Goal: Task Accomplishment & Management: Use online tool/utility

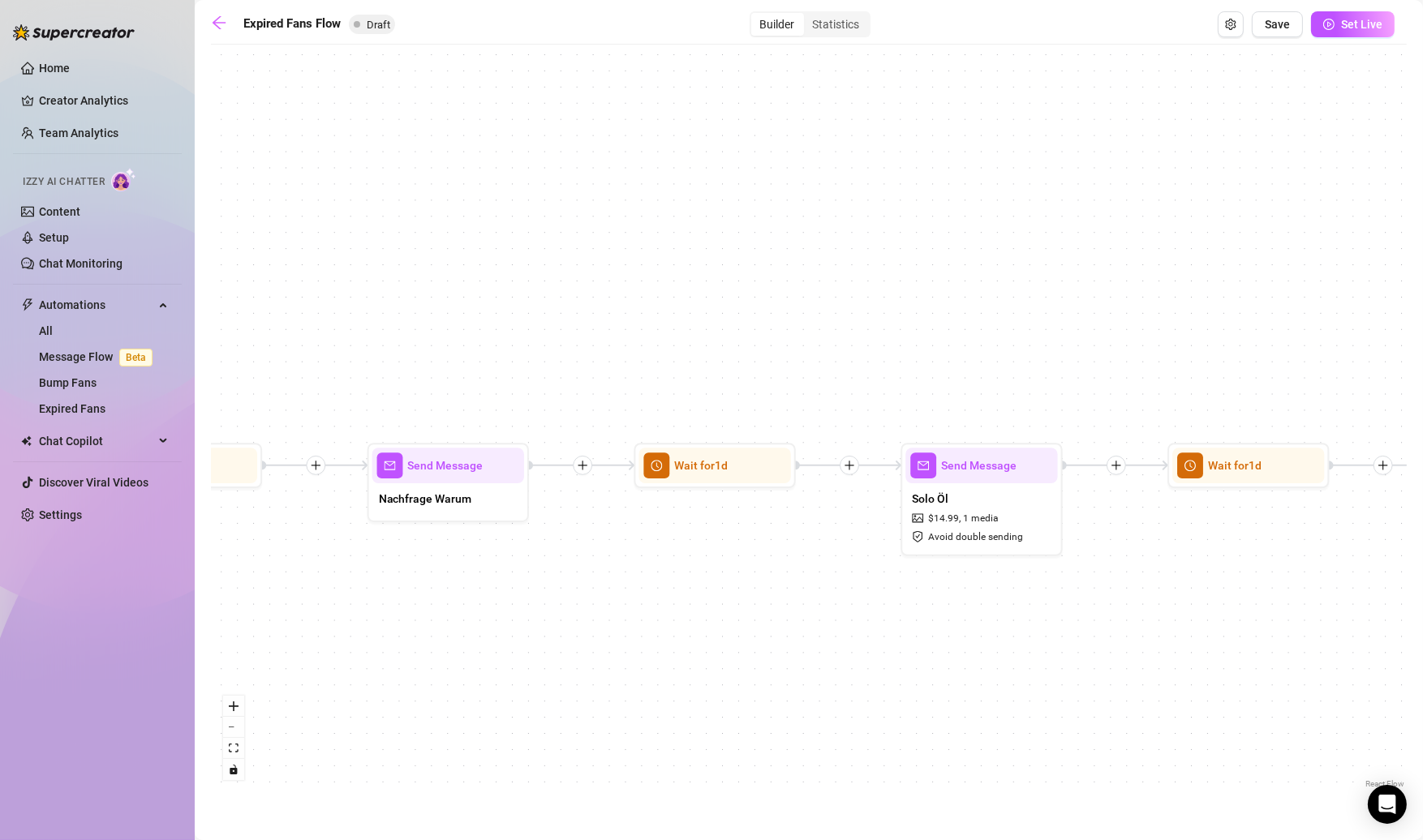
drag, startPoint x: 354, startPoint y: 659, endPoint x: 1188, endPoint y: 679, distance: 834.2
click at [1190, 679] on div "Send Message Einfach mal Hallo Wait for 1d Send Message Film Hotelschlampe $ 16…" at bounding box center [809, 422] width 1196 height 740
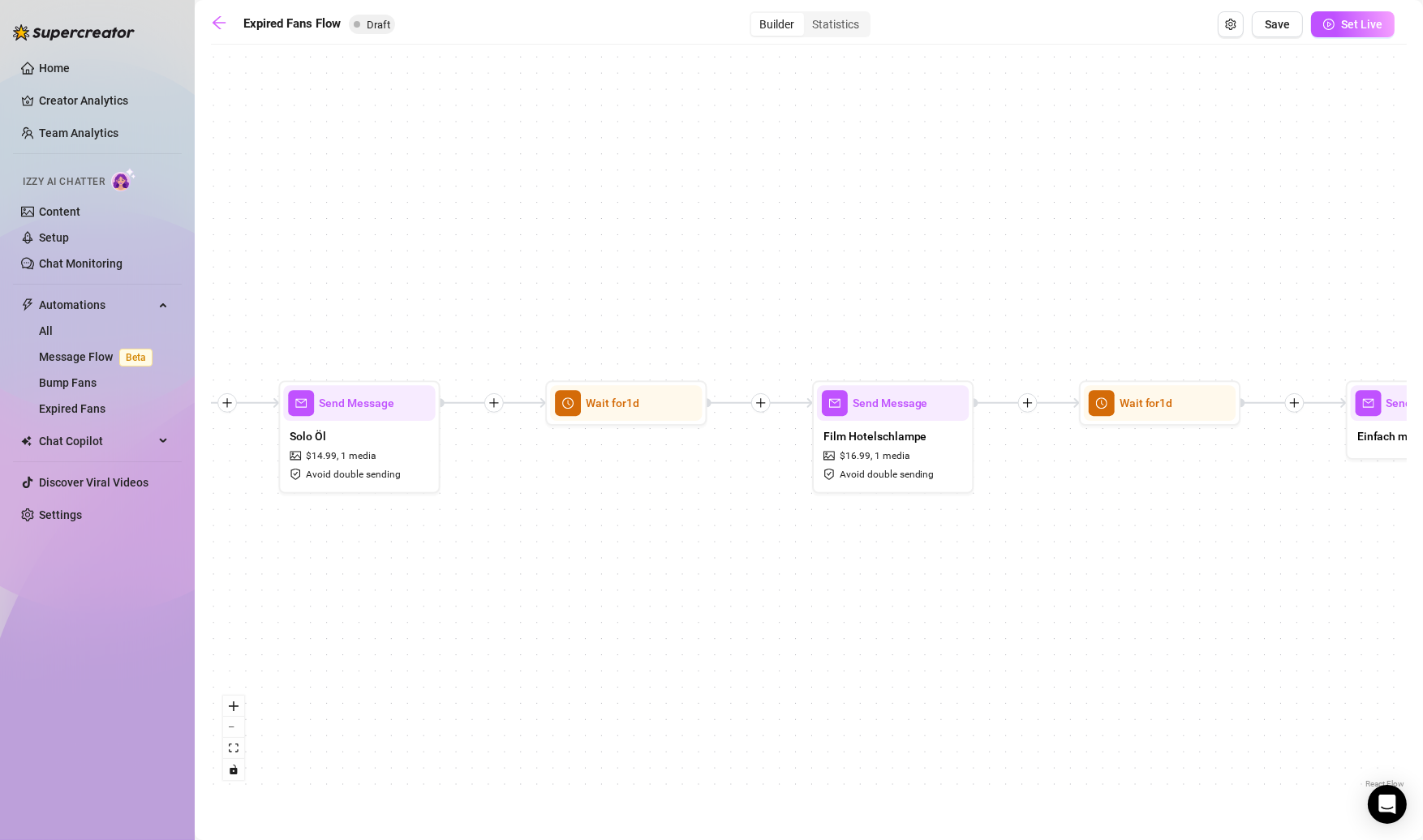
drag, startPoint x: 1033, startPoint y: 668, endPoint x: 371, endPoint y: 632, distance: 663.0
click at [373, 630] on div "Send Message Einfach mal Hallo Wait for 1d Send Message Film Hotelschlampe $ 16…" at bounding box center [809, 422] width 1196 height 740
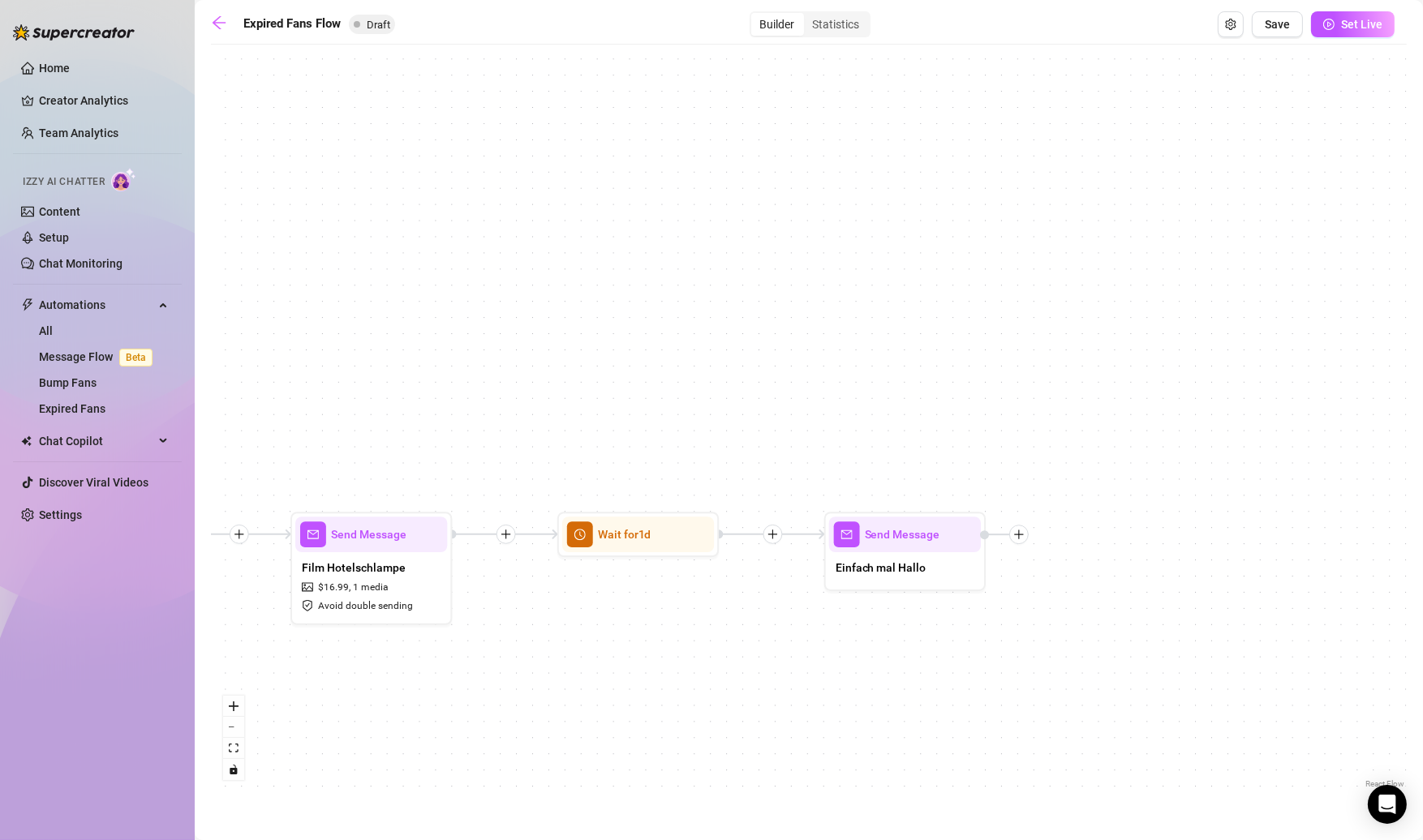
drag, startPoint x: 1052, startPoint y: 560, endPoint x: 580, endPoint y: 715, distance: 496.8
click at [589, 682] on div "Send Message Einfach mal Hallo Wait for 1d Send Message Film Hotelschlampe $ 16…" at bounding box center [809, 422] width 1196 height 740
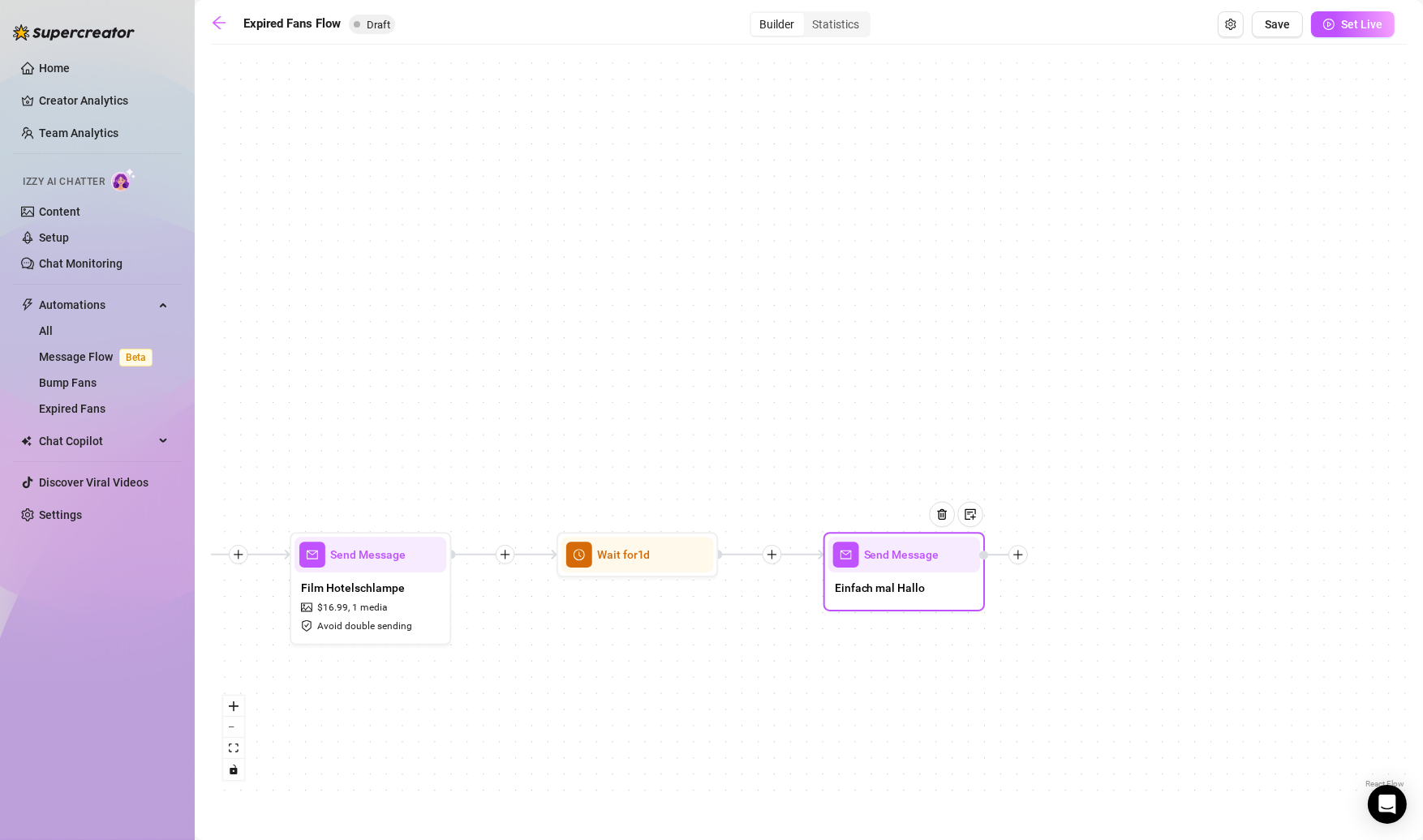
drag, startPoint x: 1017, startPoint y: 555, endPoint x: 1005, endPoint y: 554, distance: 12.0
click at [1013, 554] on icon "plus" at bounding box center [1018, 554] width 11 height 11
drag, startPoint x: 930, startPoint y: 559, endPoint x: 917, endPoint y: 561, distance: 13.2
click at [917, 561] on div at bounding box center [924, 528] width 70 height 83
click at [1000, 559] on div at bounding box center [994, 555] width 20 height 19
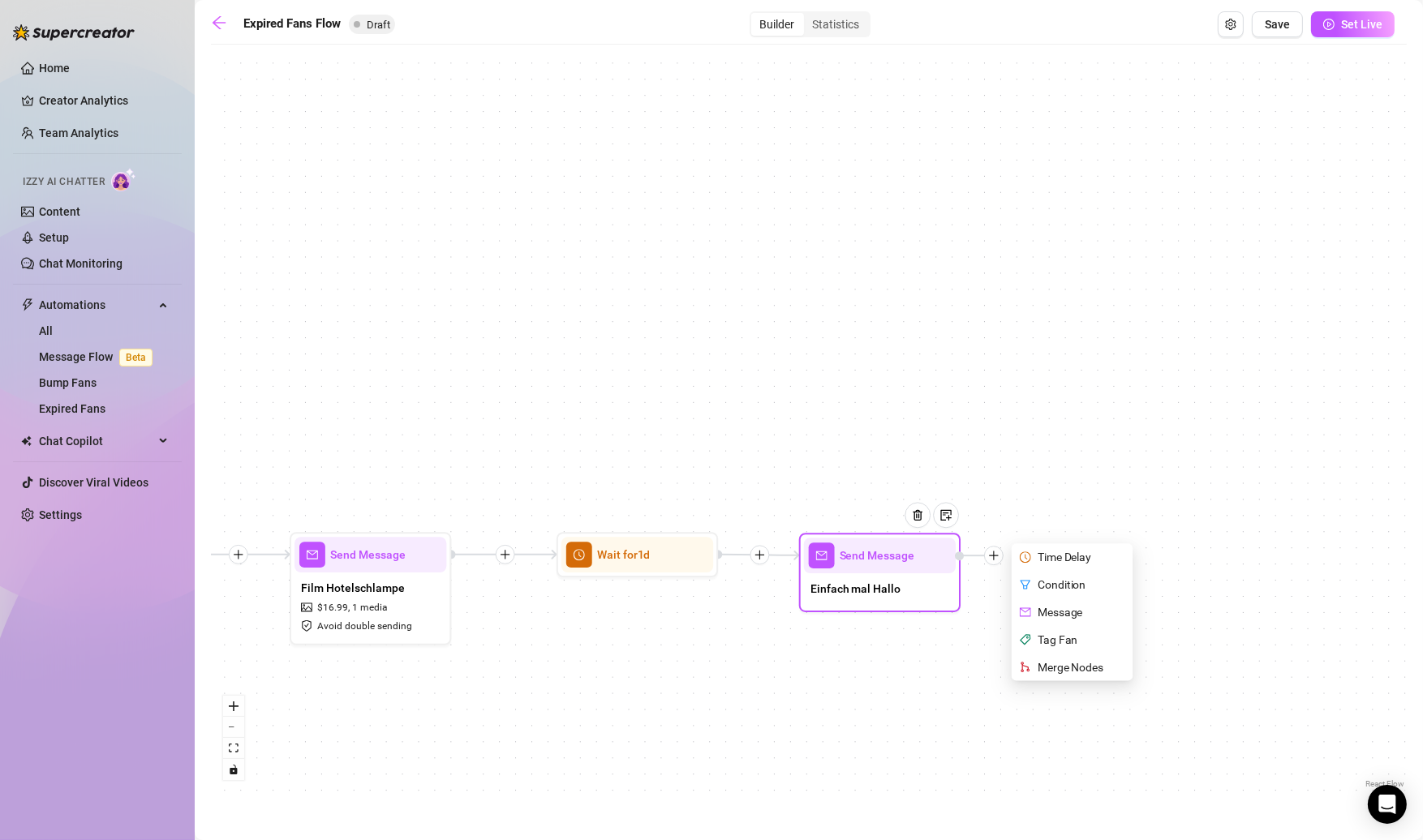
click at [1052, 607] on div "Message" at bounding box center [1074, 612] width 118 height 28
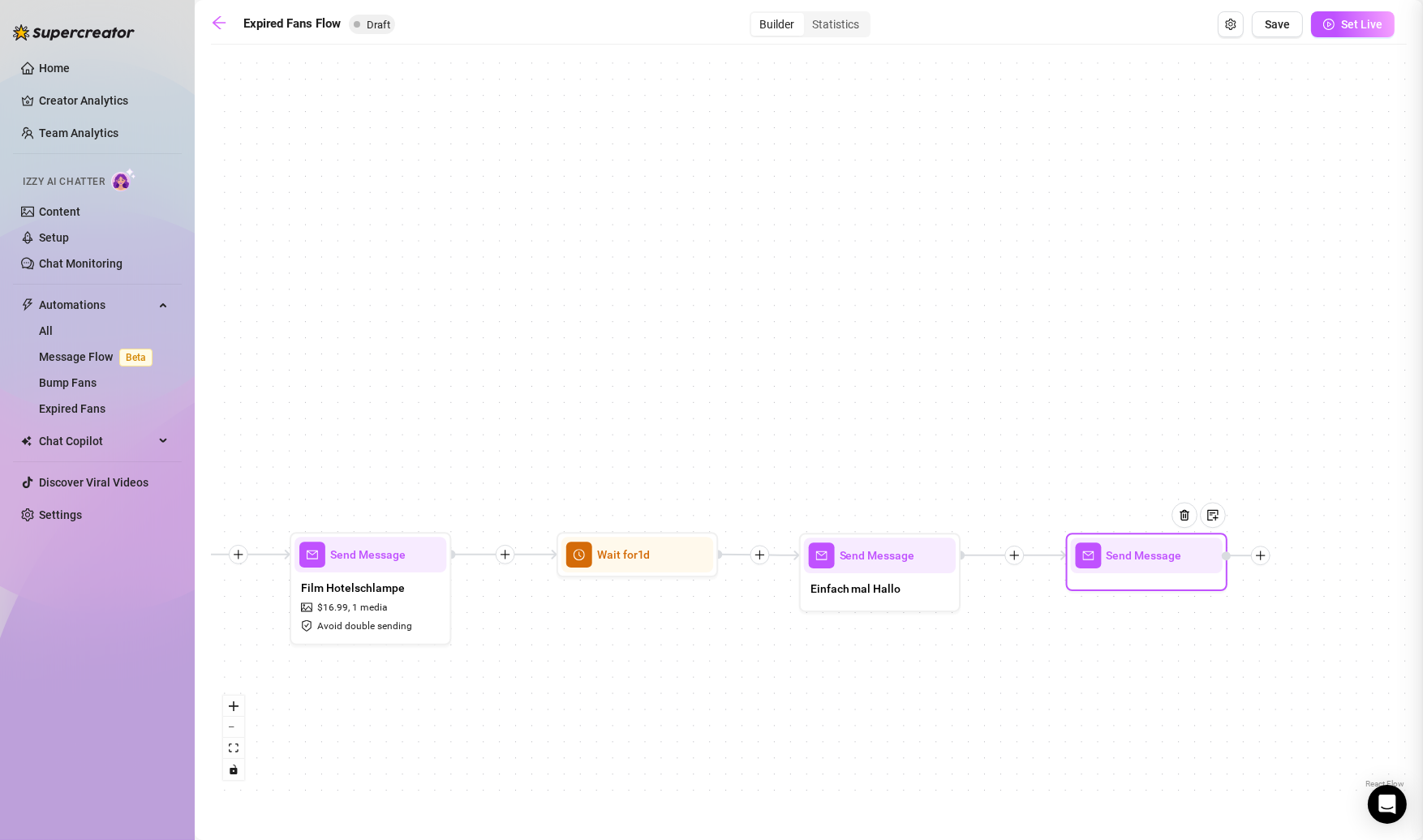
type textarea "Write your message here"
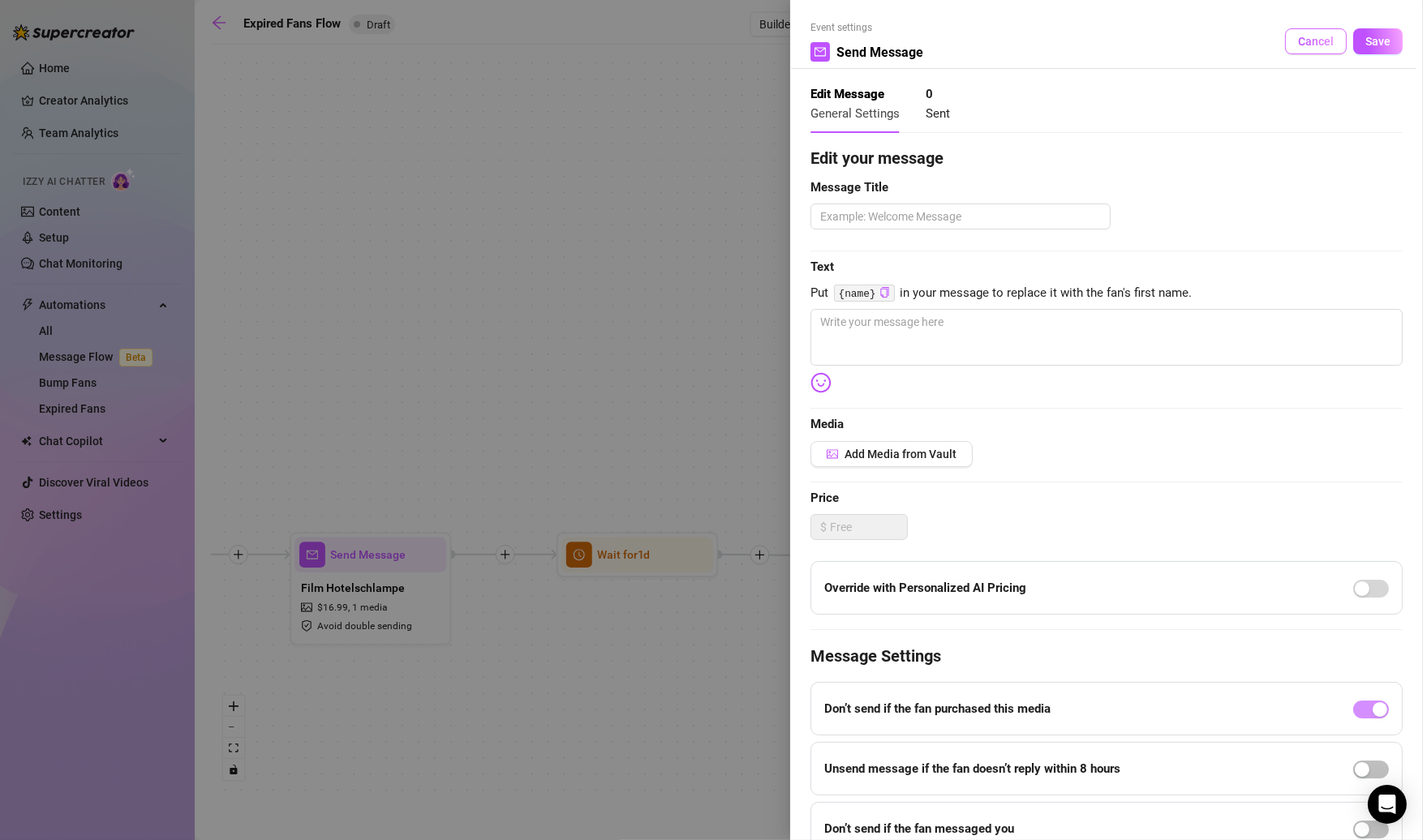
click button "Cancel" at bounding box center [1316, 41] width 62 height 26
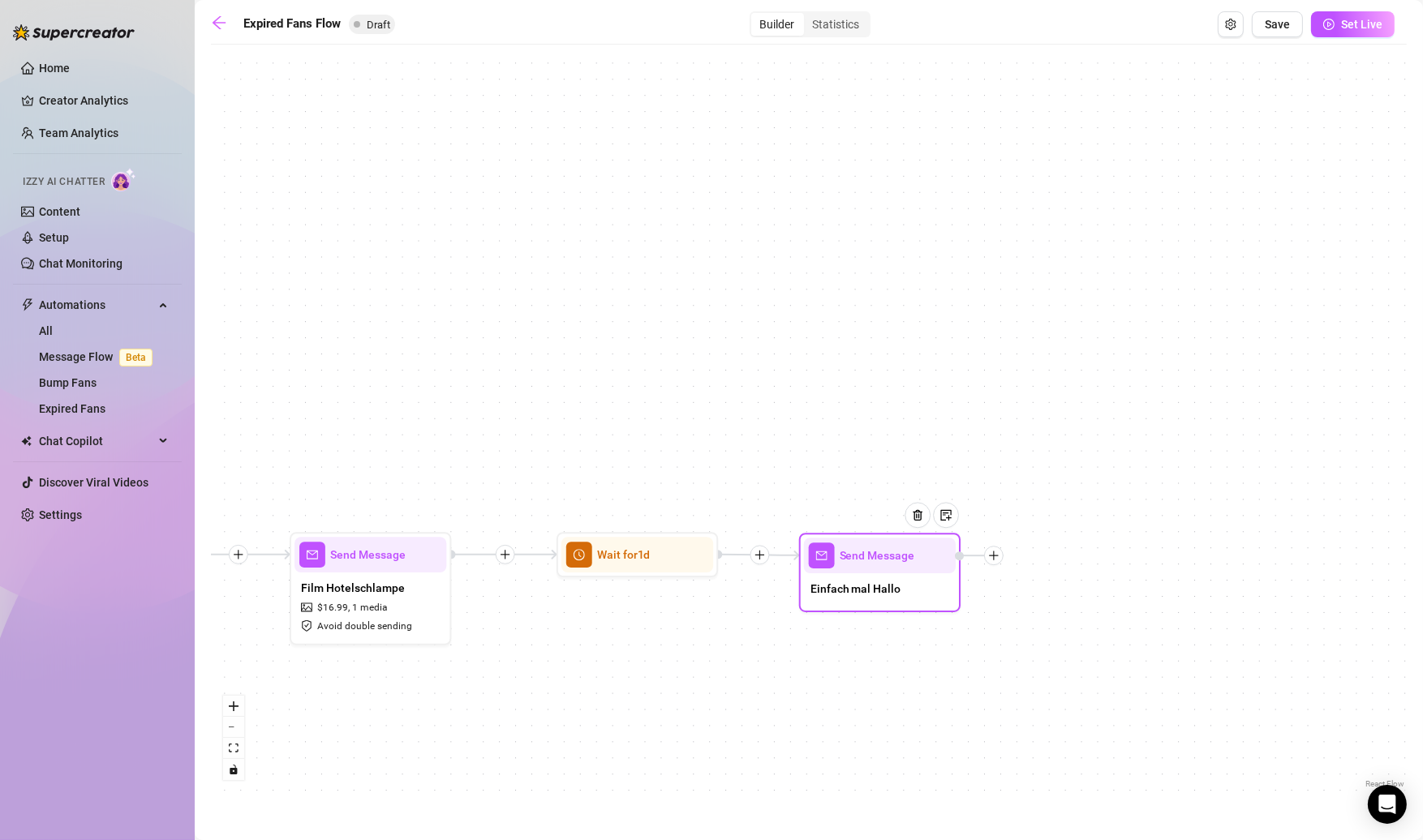
click at [993, 556] on icon "plus" at bounding box center [993, 555] width 11 height 11
click at [1074, 561] on div "Time Delay" at bounding box center [1074, 557] width 118 height 28
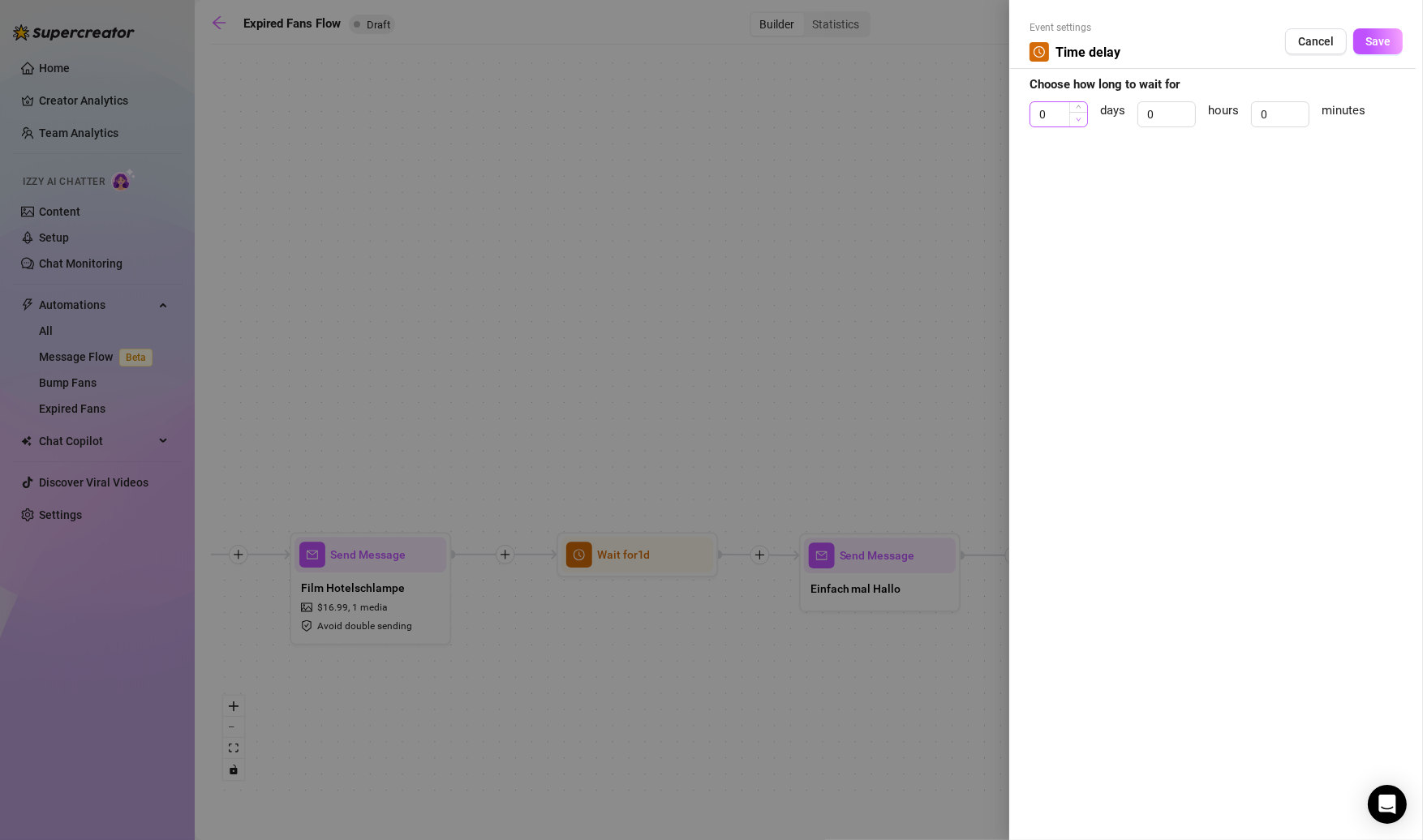
click at [1074, 120] on span "Decrease Value" at bounding box center [1078, 119] width 18 height 14
click at [1076, 112] on span "Decrease Value" at bounding box center [1078, 119] width 18 height 14
type input "1"
click at [1076, 106] on icon "up" at bounding box center [1079, 108] width 6 height 6
click at [1361, 44] on button "Save" at bounding box center [1378, 41] width 49 height 26
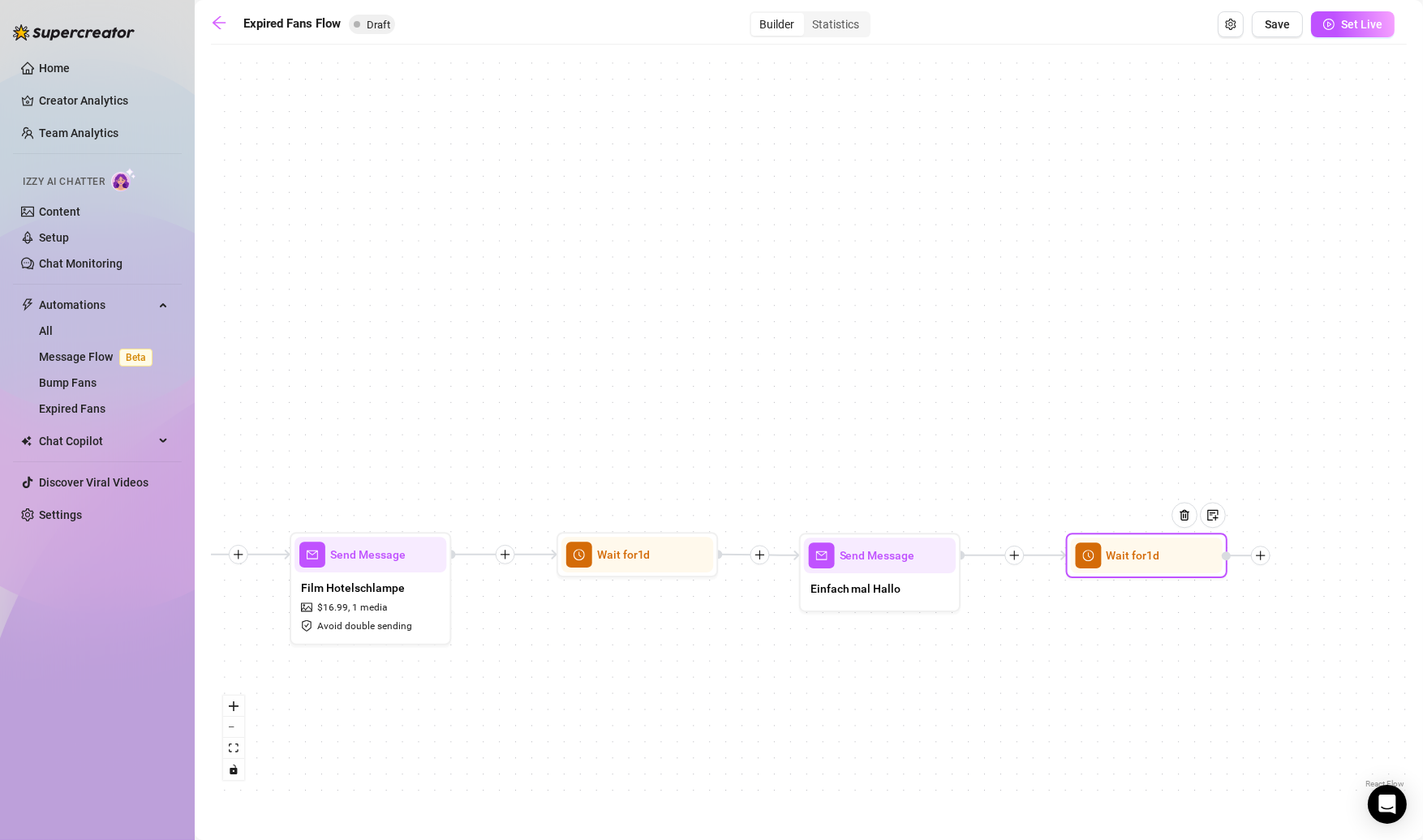
click at [1258, 562] on div at bounding box center [1260, 555] width 20 height 19
click at [1324, 605] on div "Message" at bounding box center [1341, 612] width 118 height 28
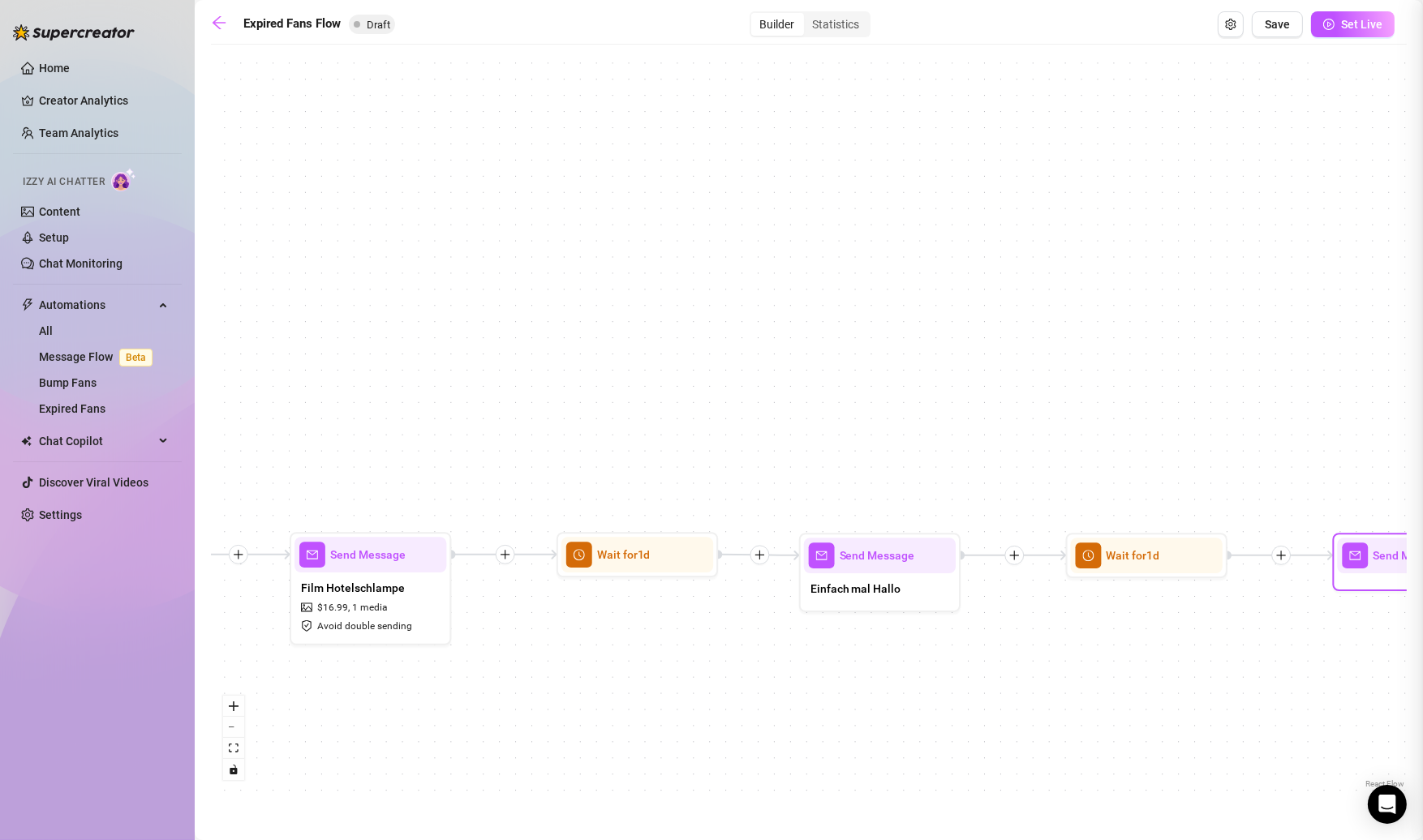
type textarea "Write your message here"
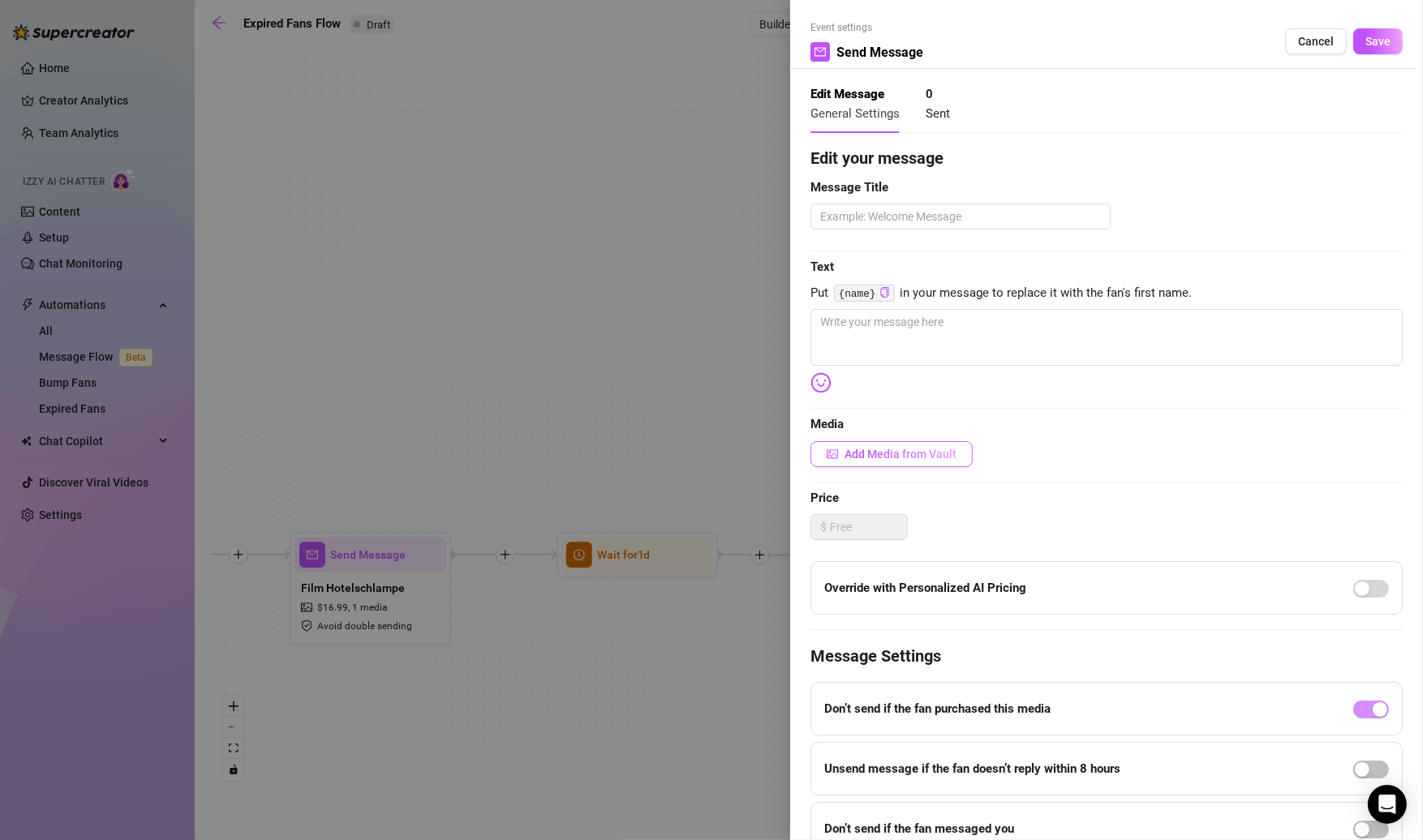
click at [928, 452] on span "Add Media from Vault" at bounding box center [901, 453] width 112 height 13
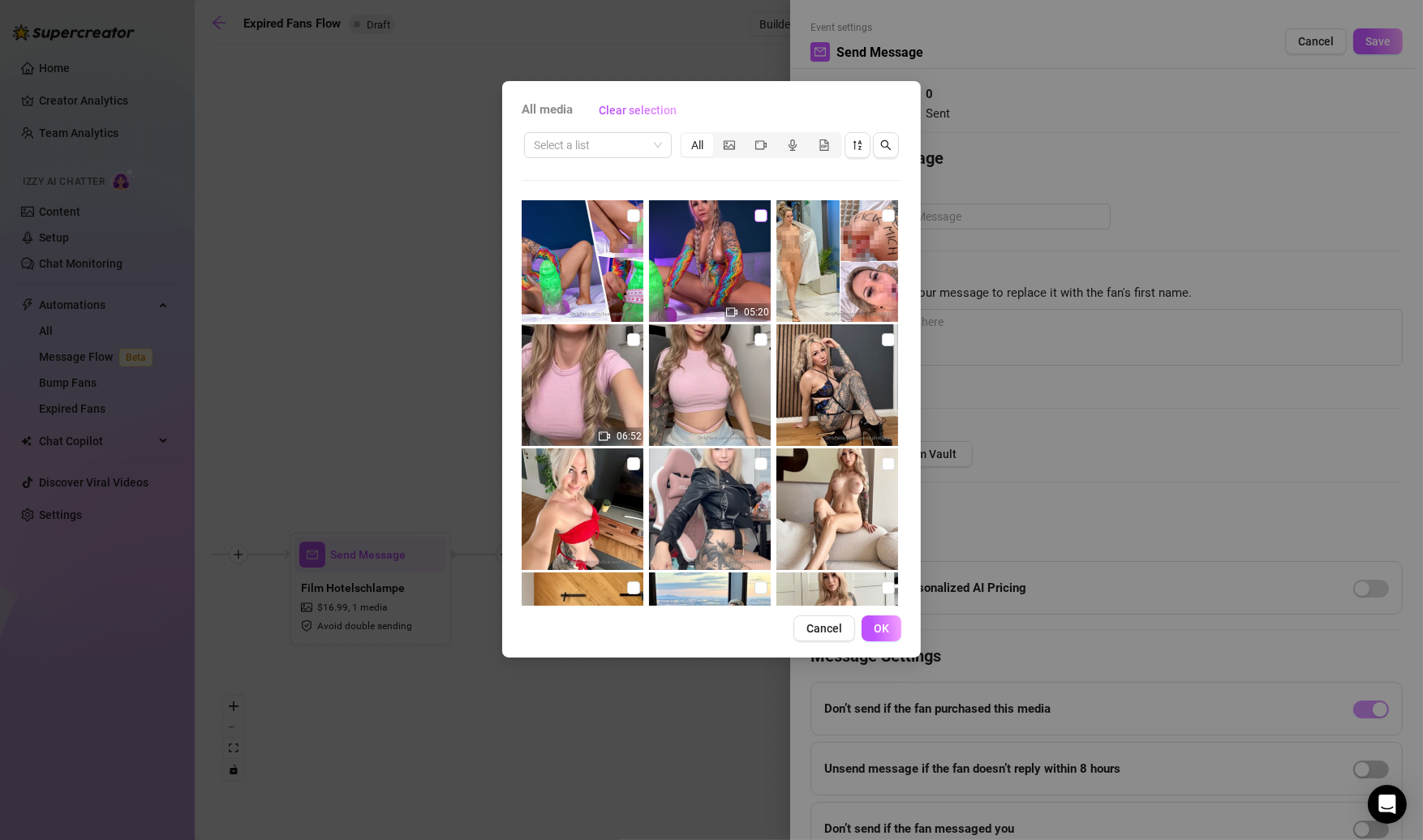
click at [757, 219] on input "checkbox" at bounding box center [761, 215] width 13 height 13
checkbox input "true"
click at [633, 215] on input "checkbox" at bounding box center [633, 215] width 13 height 13
checkbox input "true"
click at [872, 623] on button "OK" at bounding box center [881, 628] width 40 height 26
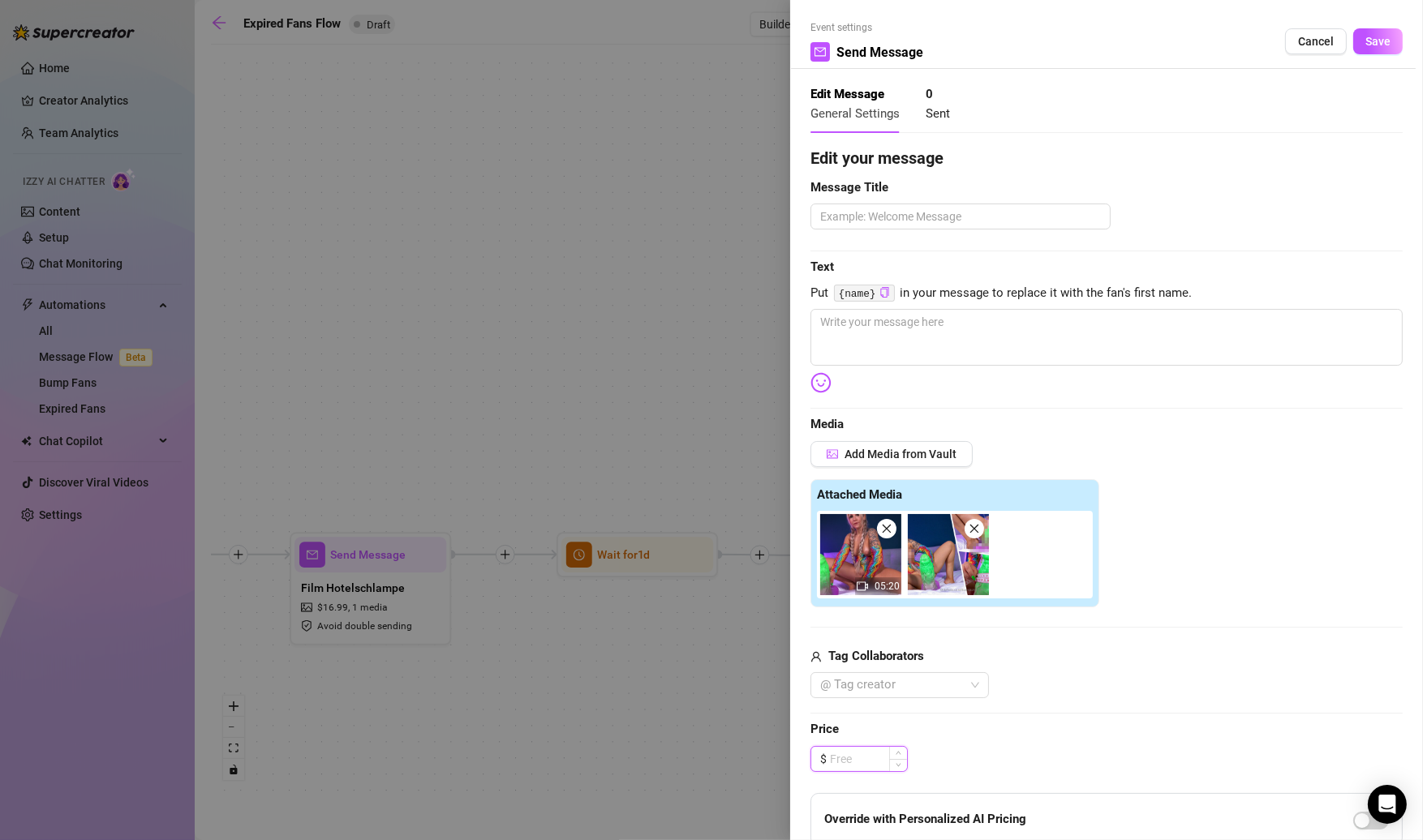
click at [884, 754] on input at bounding box center [868, 759] width 77 height 25
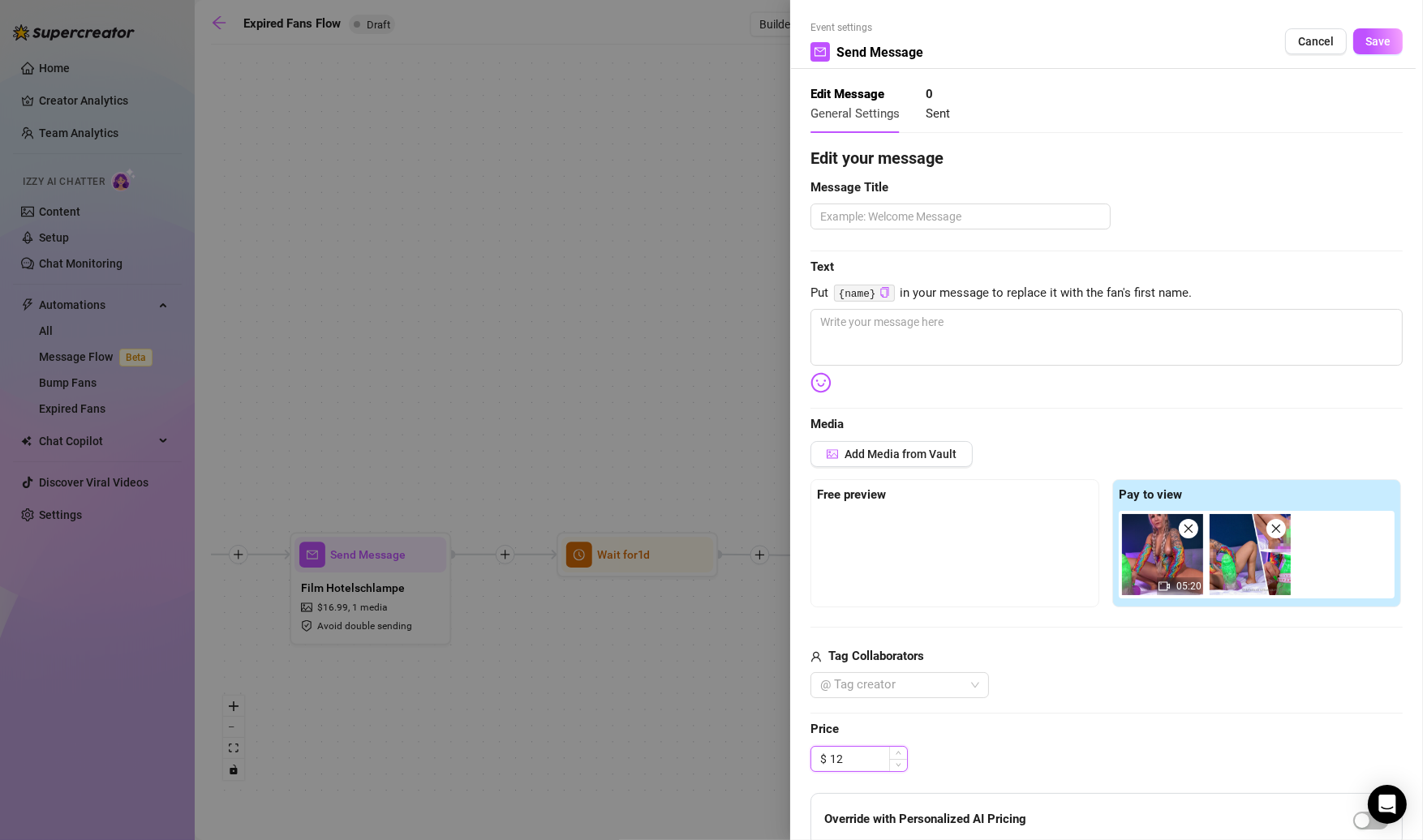
type input "1"
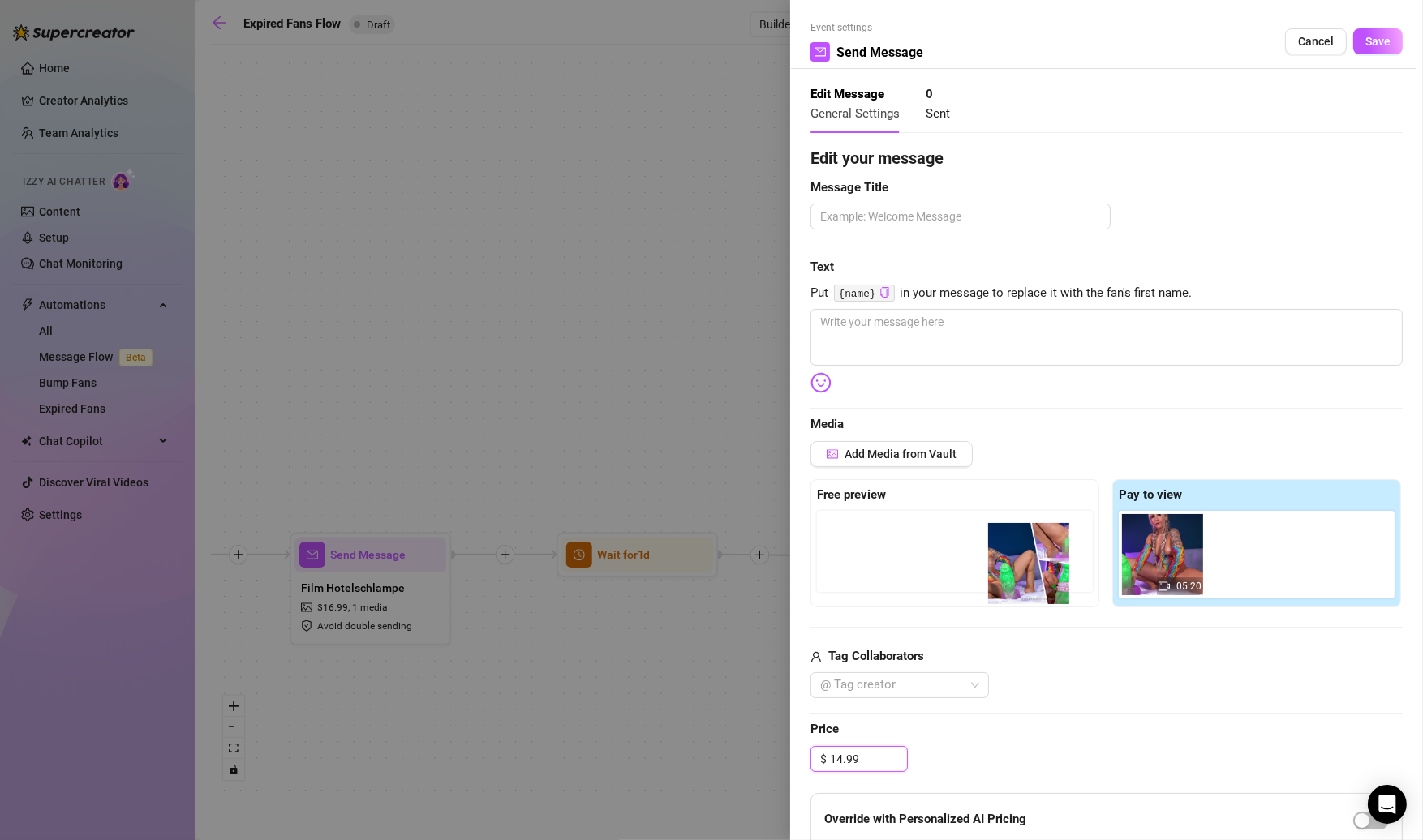
drag, startPoint x: 1240, startPoint y: 559, endPoint x: 1019, endPoint y: 571, distance: 221.3
click at [1019, 571] on div "Free preview Pay to view 05:20" at bounding box center [1107, 542] width 592 height 128
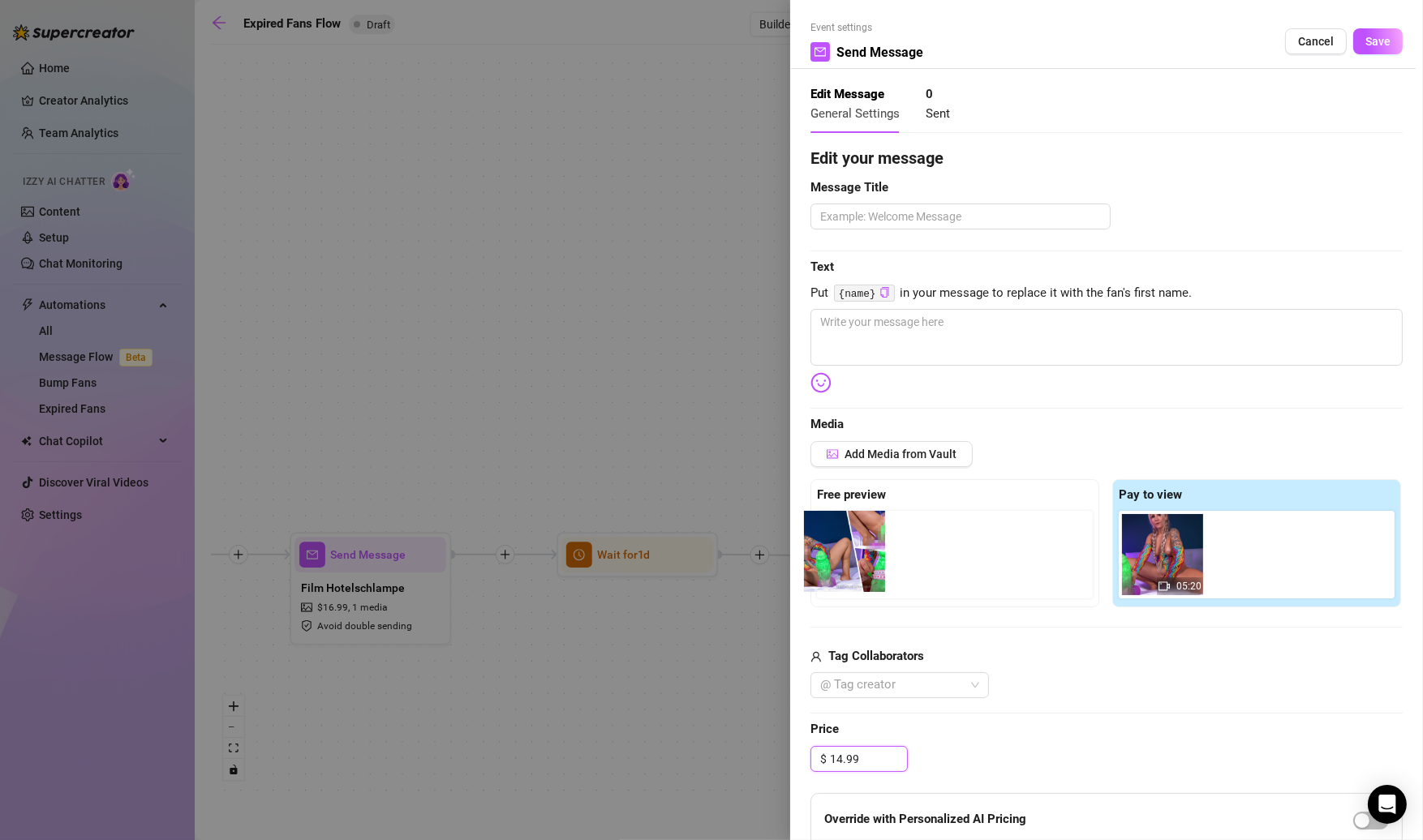
drag, startPoint x: 1233, startPoint y: 555, endPoint x: 825, endPoint y: 557, distance: 408.0
click at [825, 557] on div "Free preview Pay to view 05:20" at bounding box center [1107, 542] width 592 height 128
type input "14.99"
click at [1067, 224] on textarea at bounding box center [961, 216] width 300 height 26
type textarea "X"
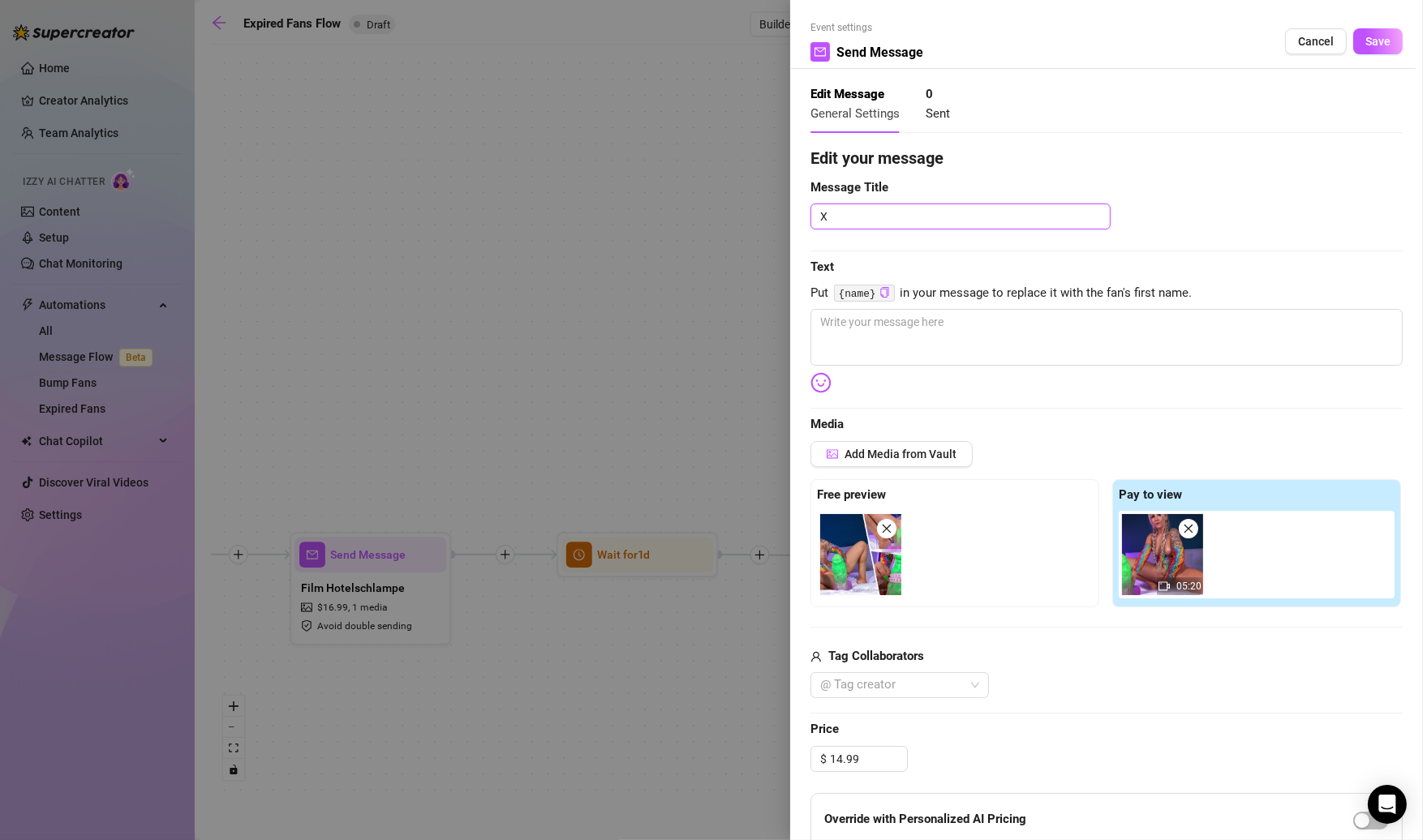
type textarea "XX"
type textarea "XXL"
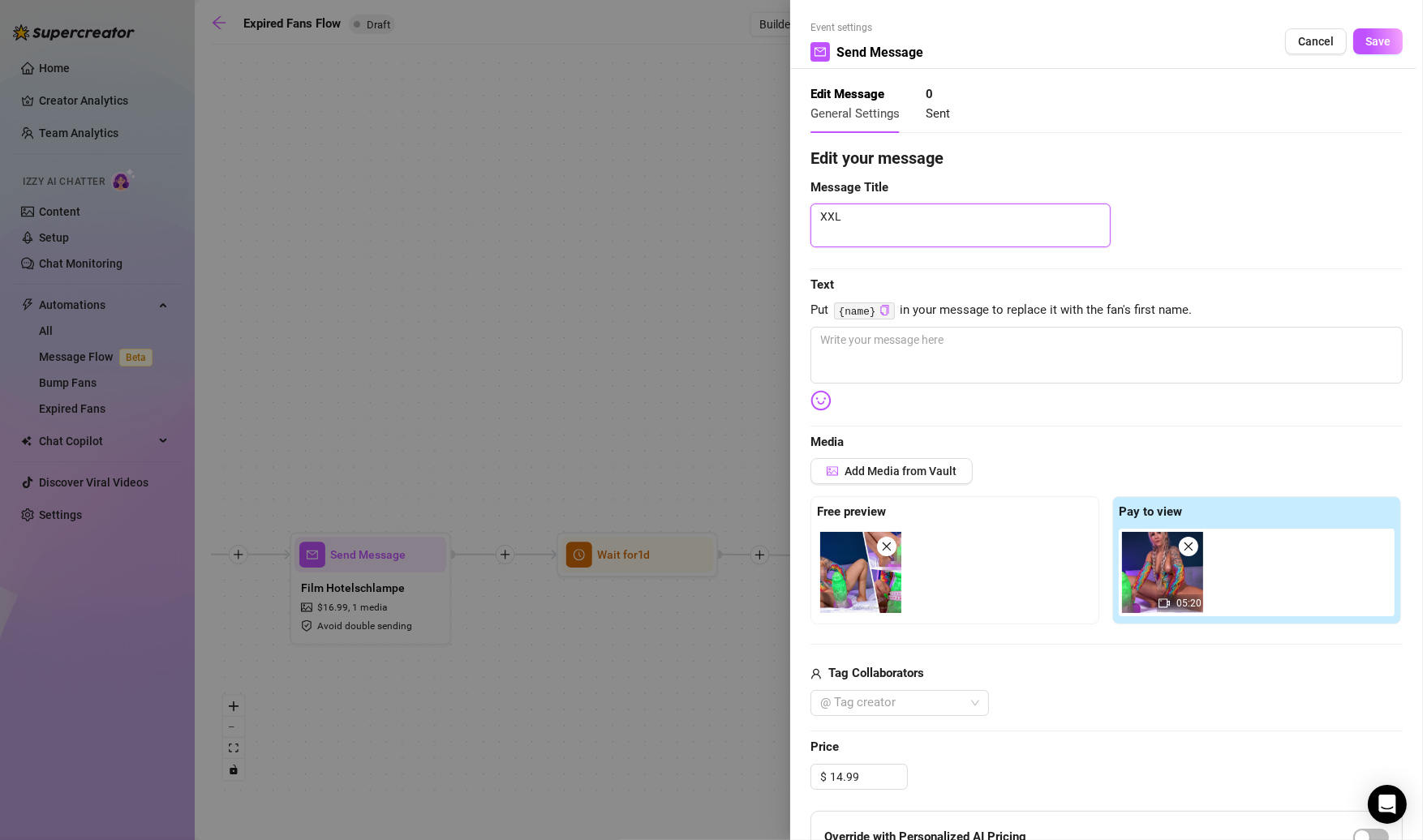
type textarea "XXL"
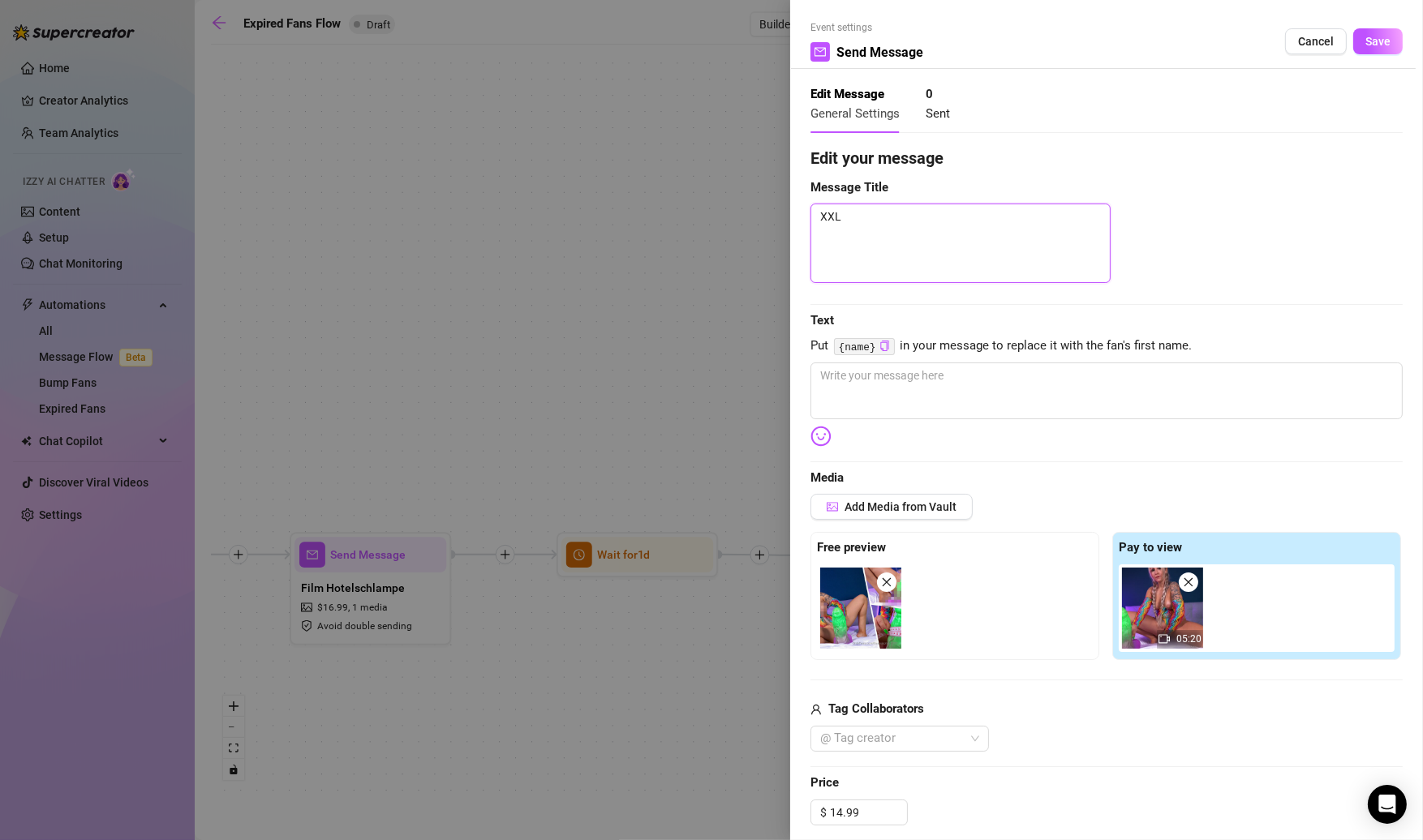
type textarea "XXL"
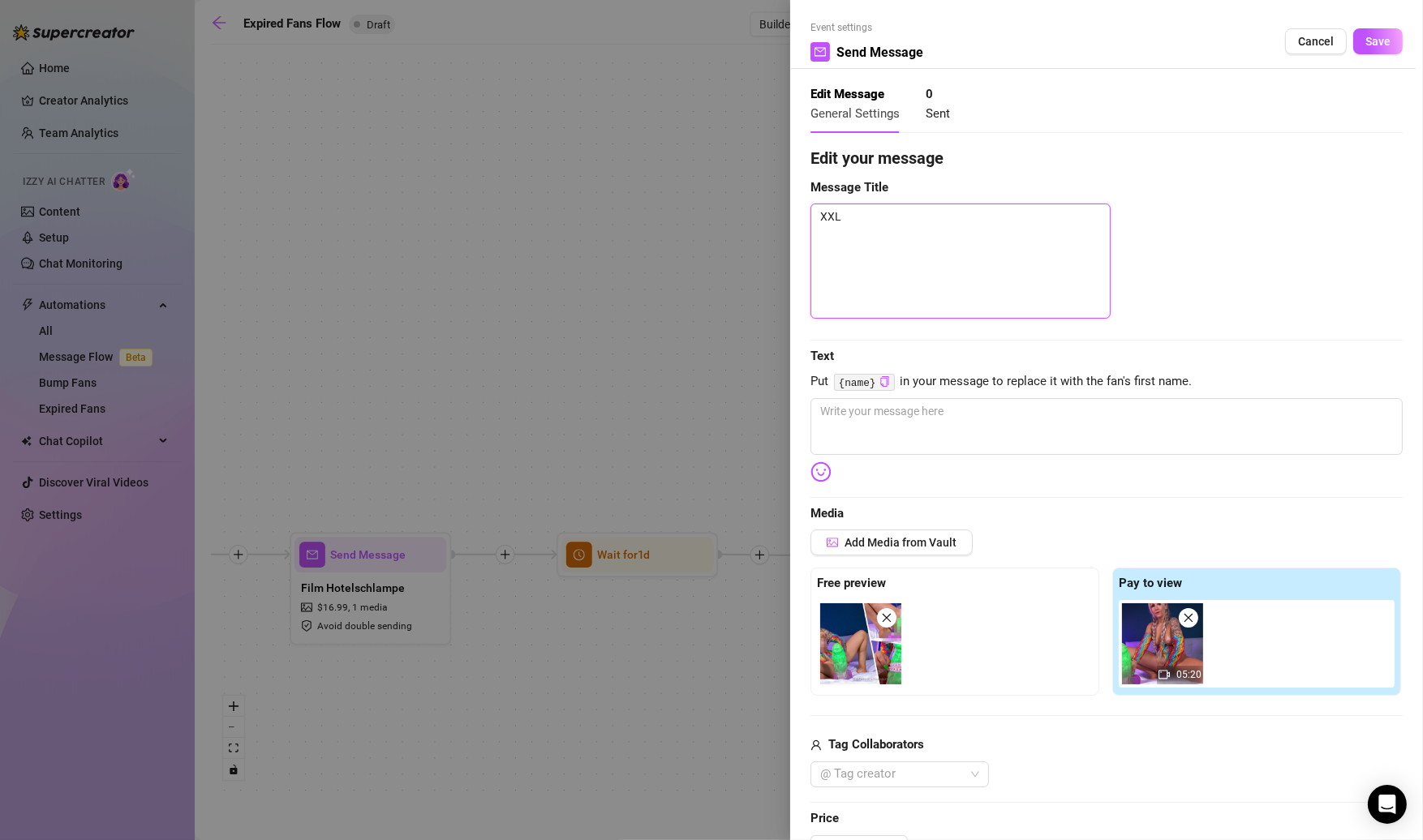
type textarea "XXL"
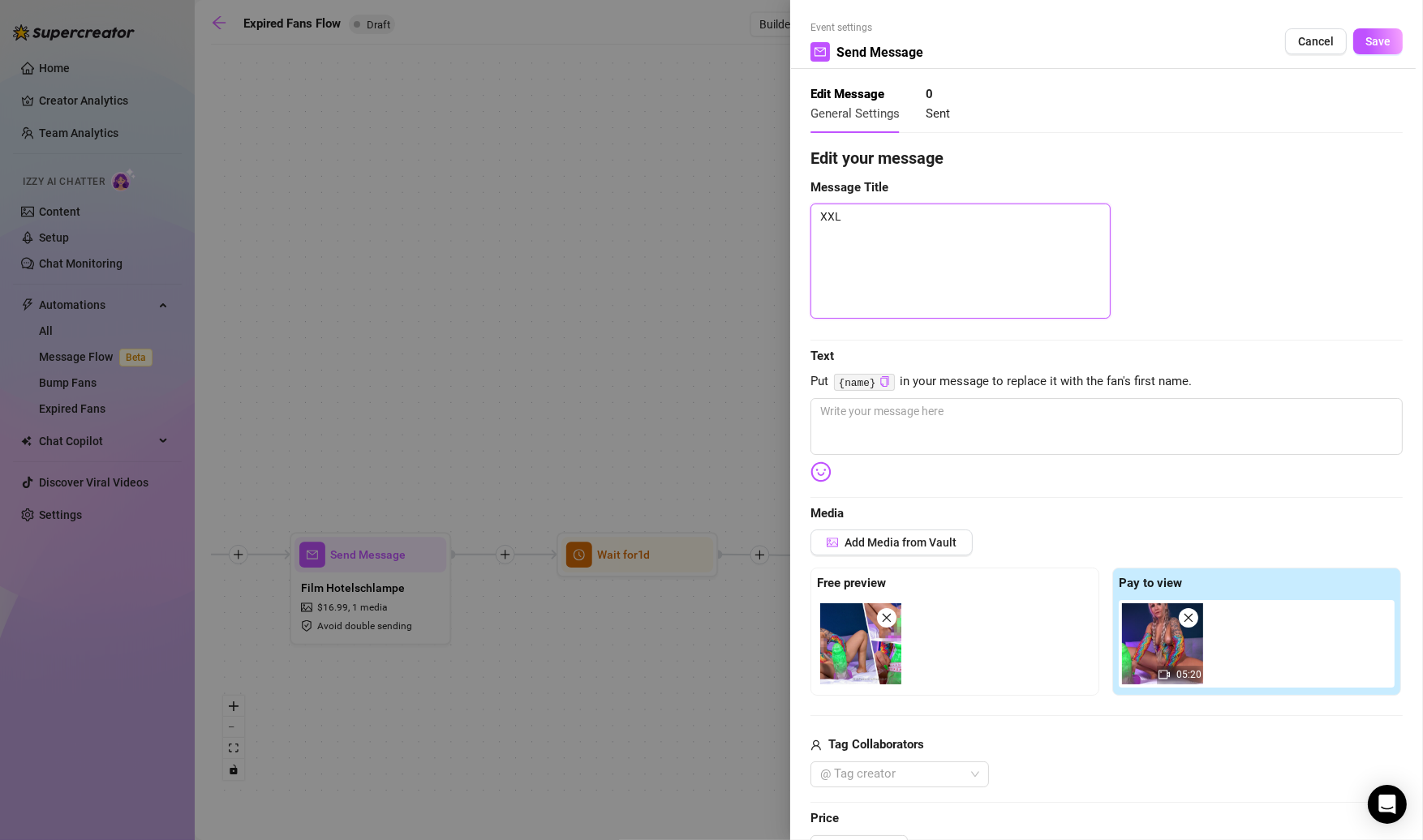
type textarea "XXL"
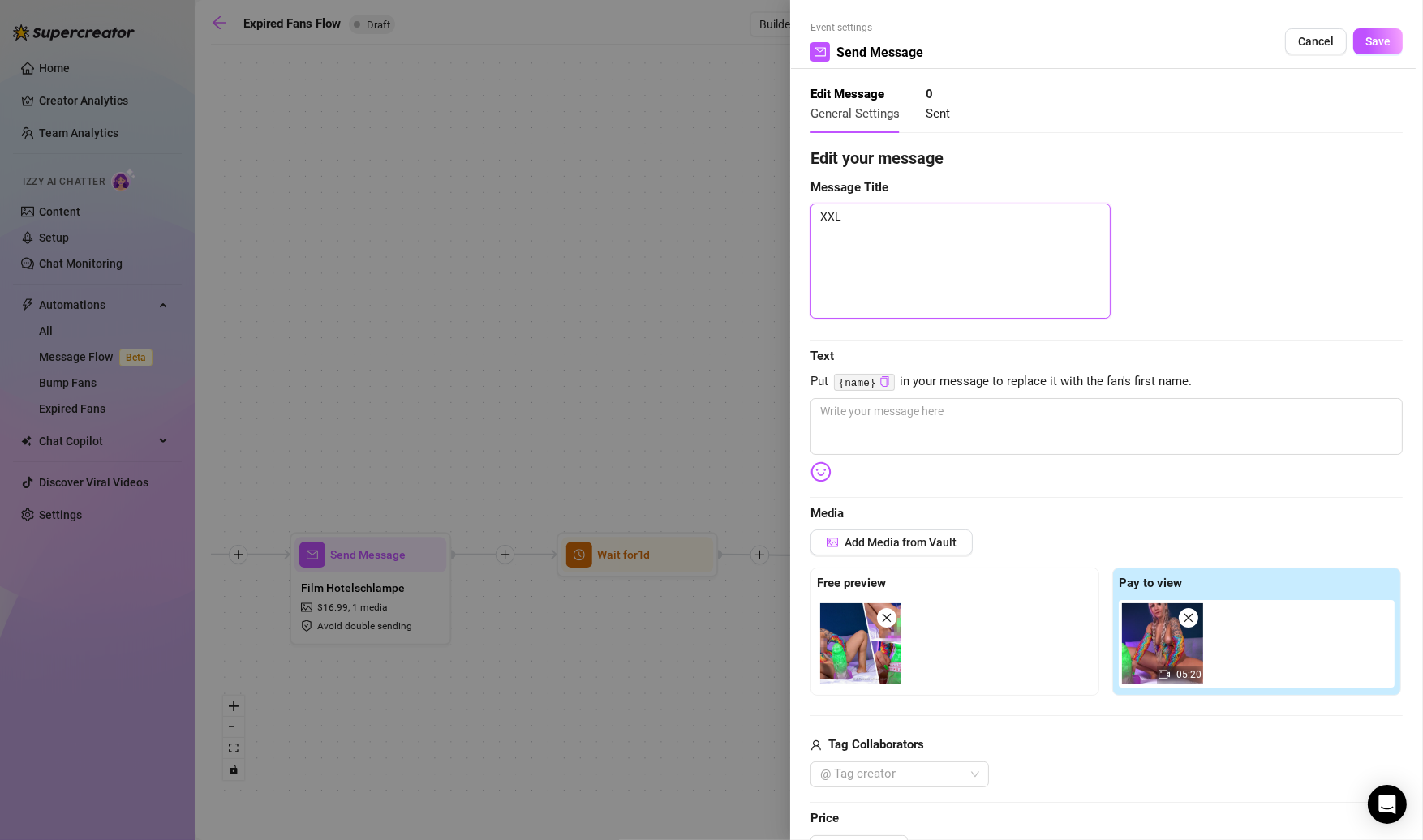
type textarea "XXL"
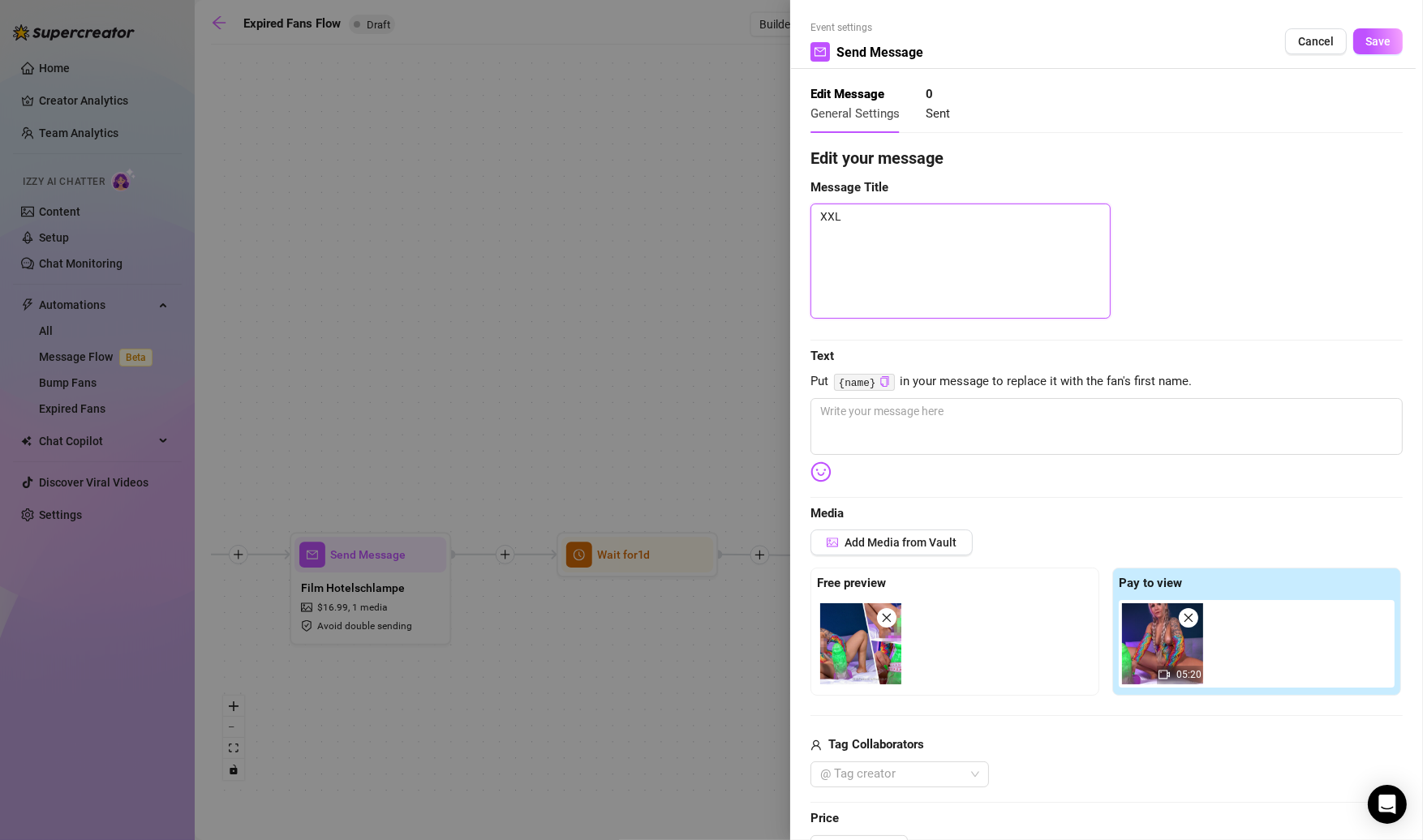
type textarea "XXL"
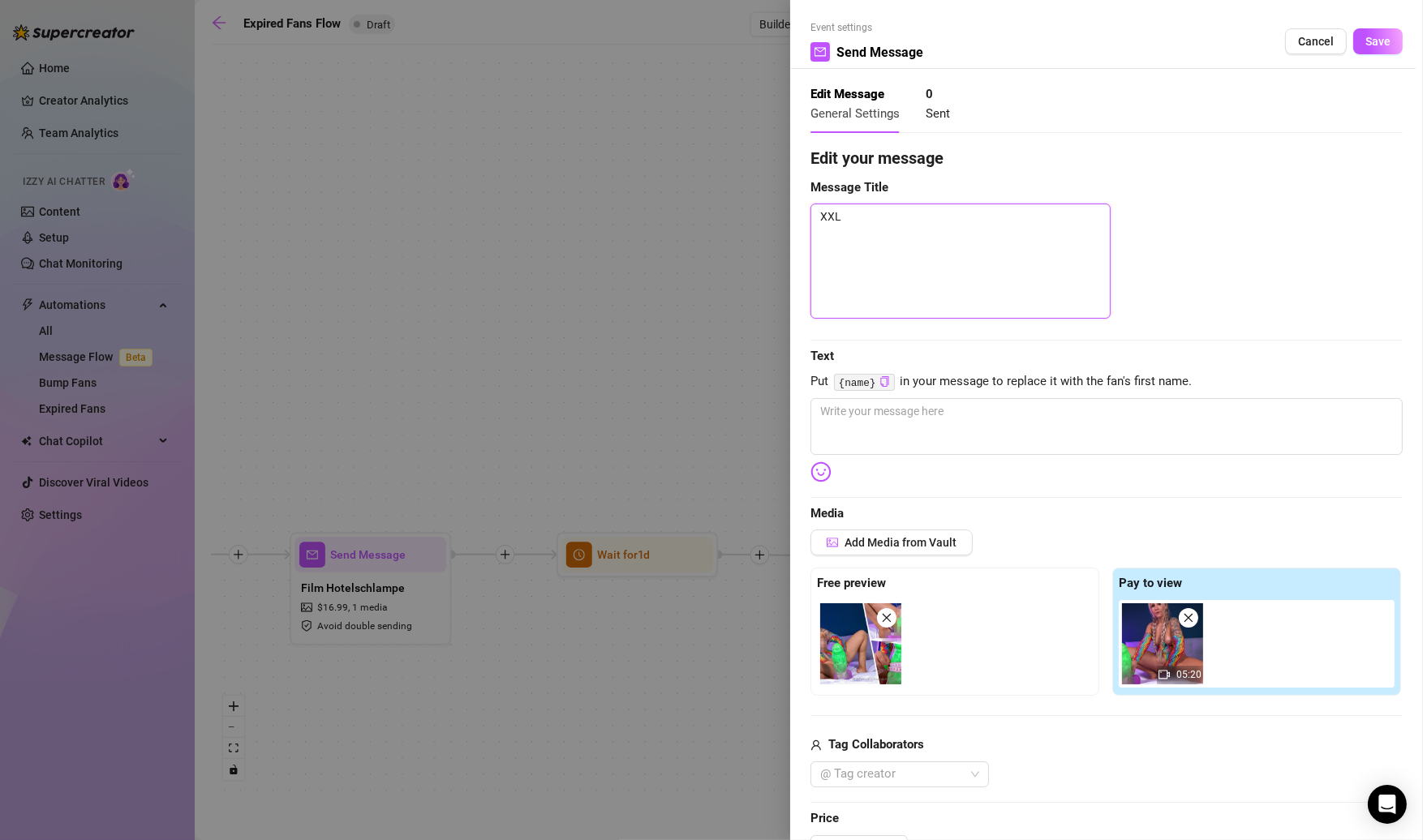
type textarea "XXL"
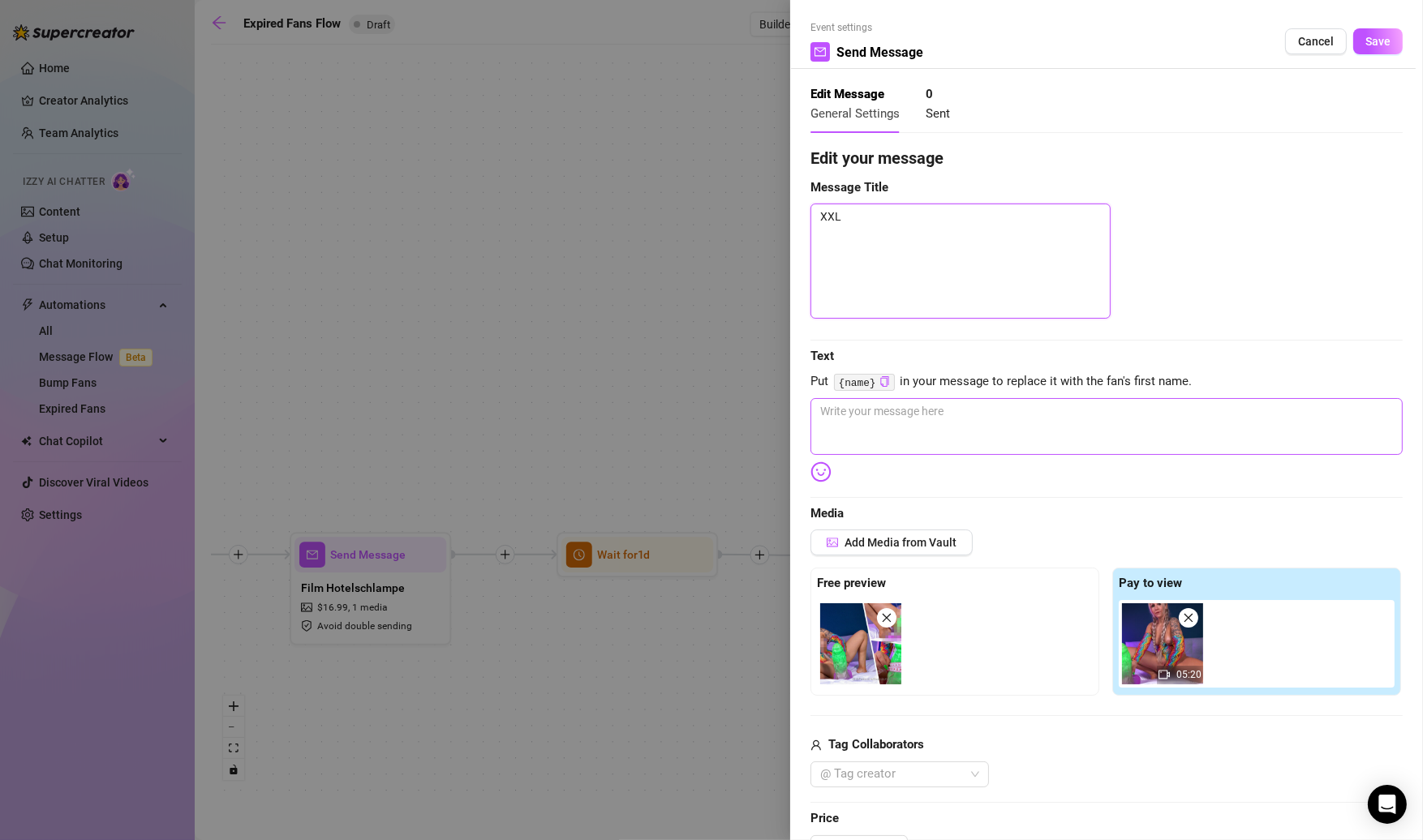
type textarea "XXL"
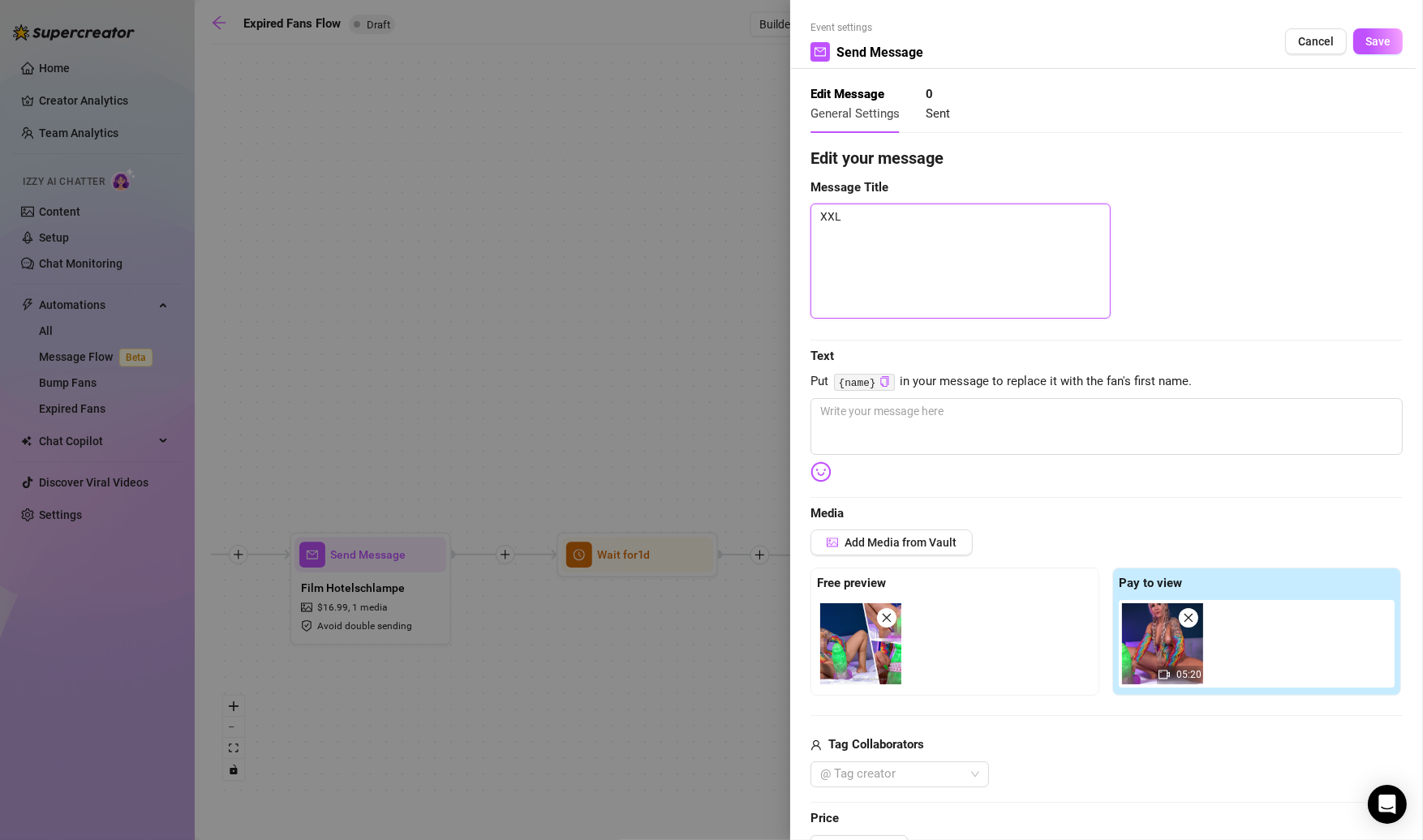
type textarea "XXL"
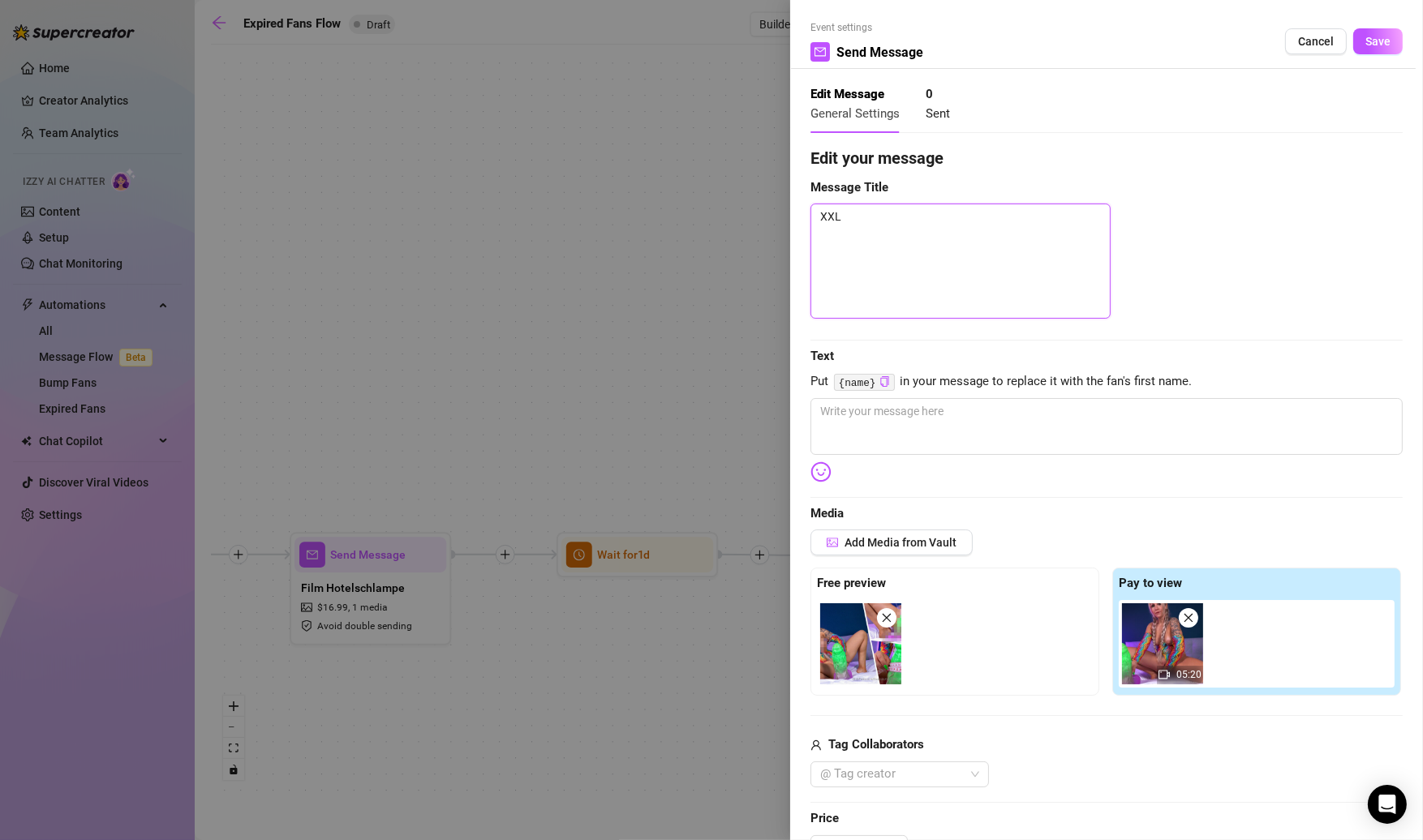
type textarea "XXL"
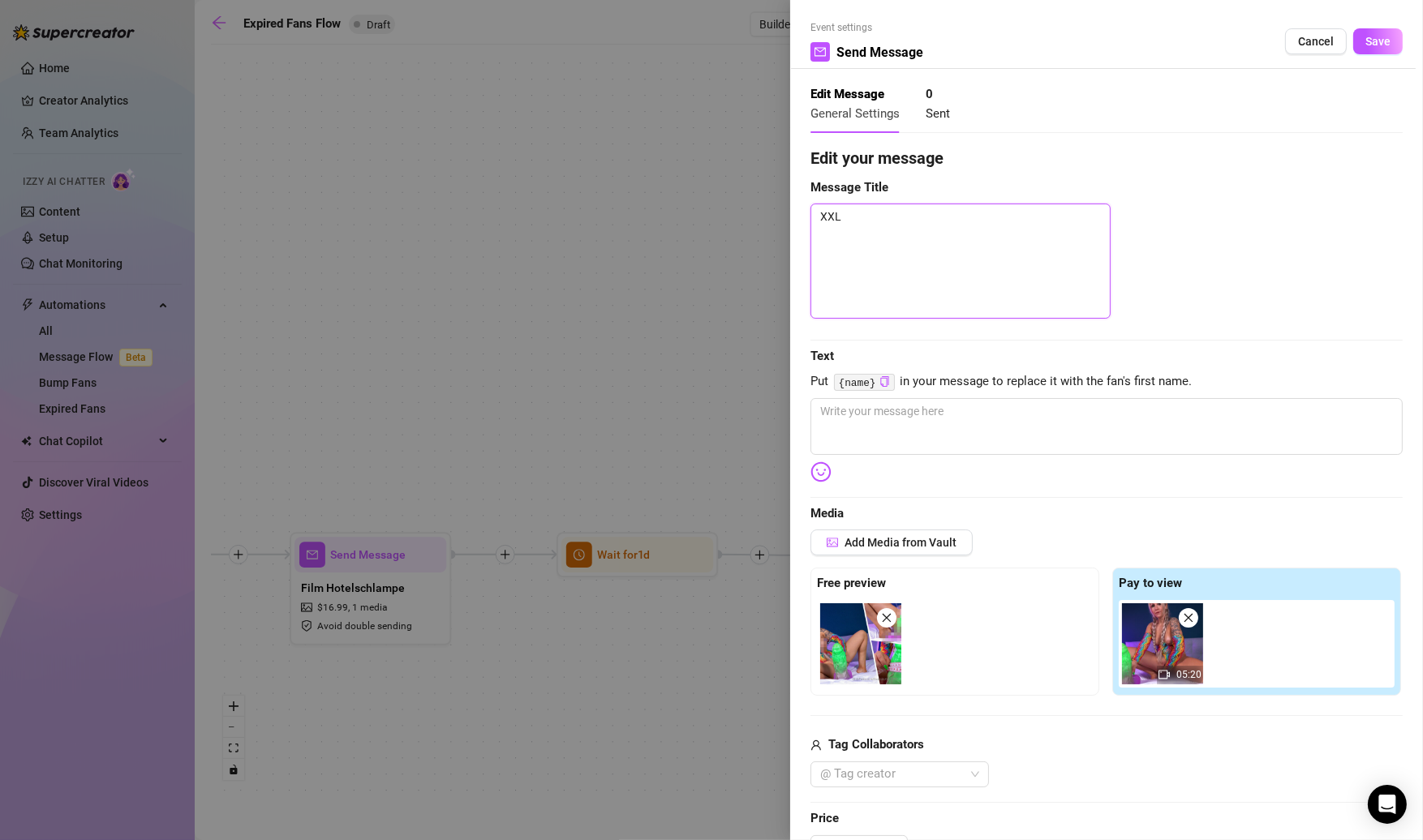
type textarea "XXL"
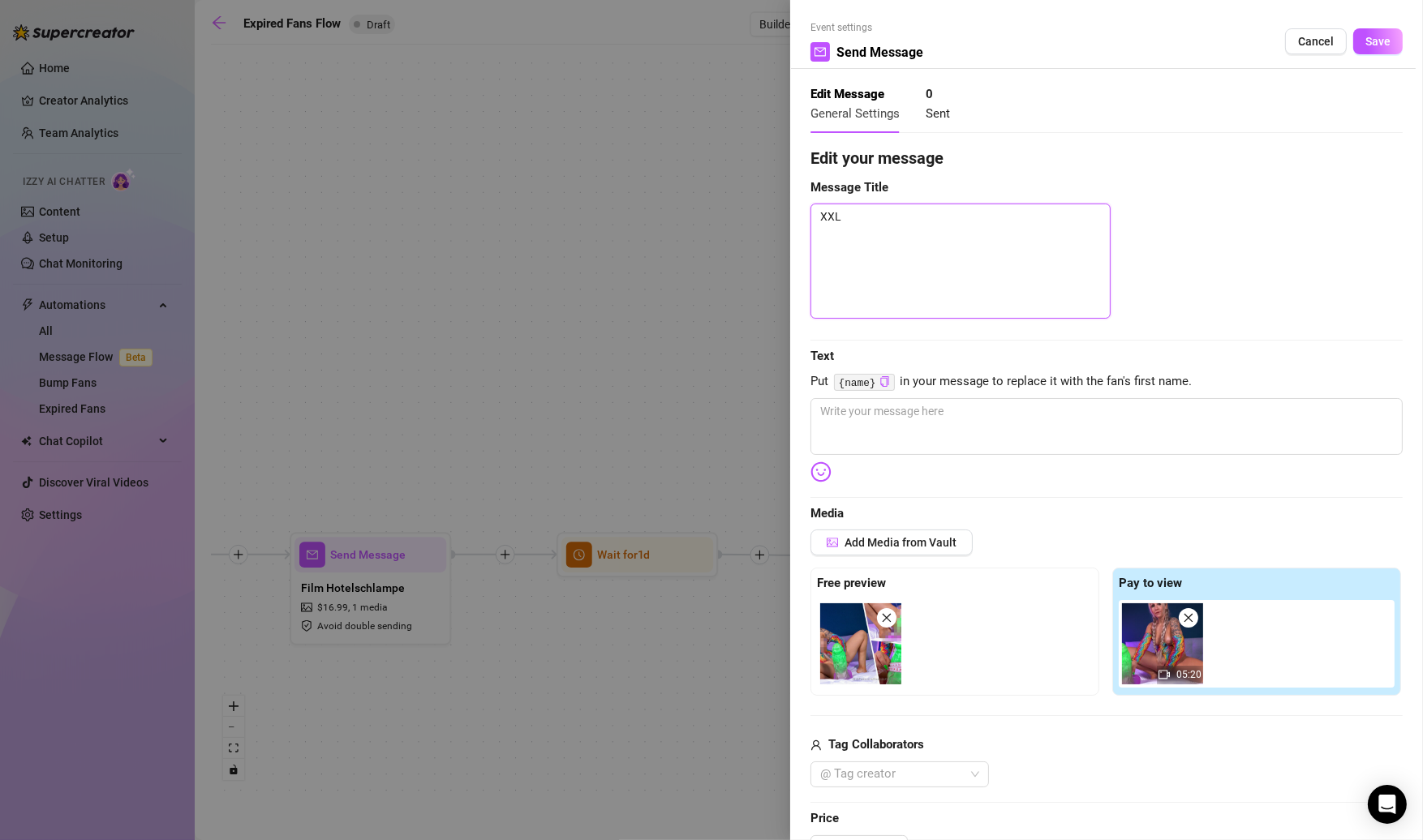
type textarea "XXL"
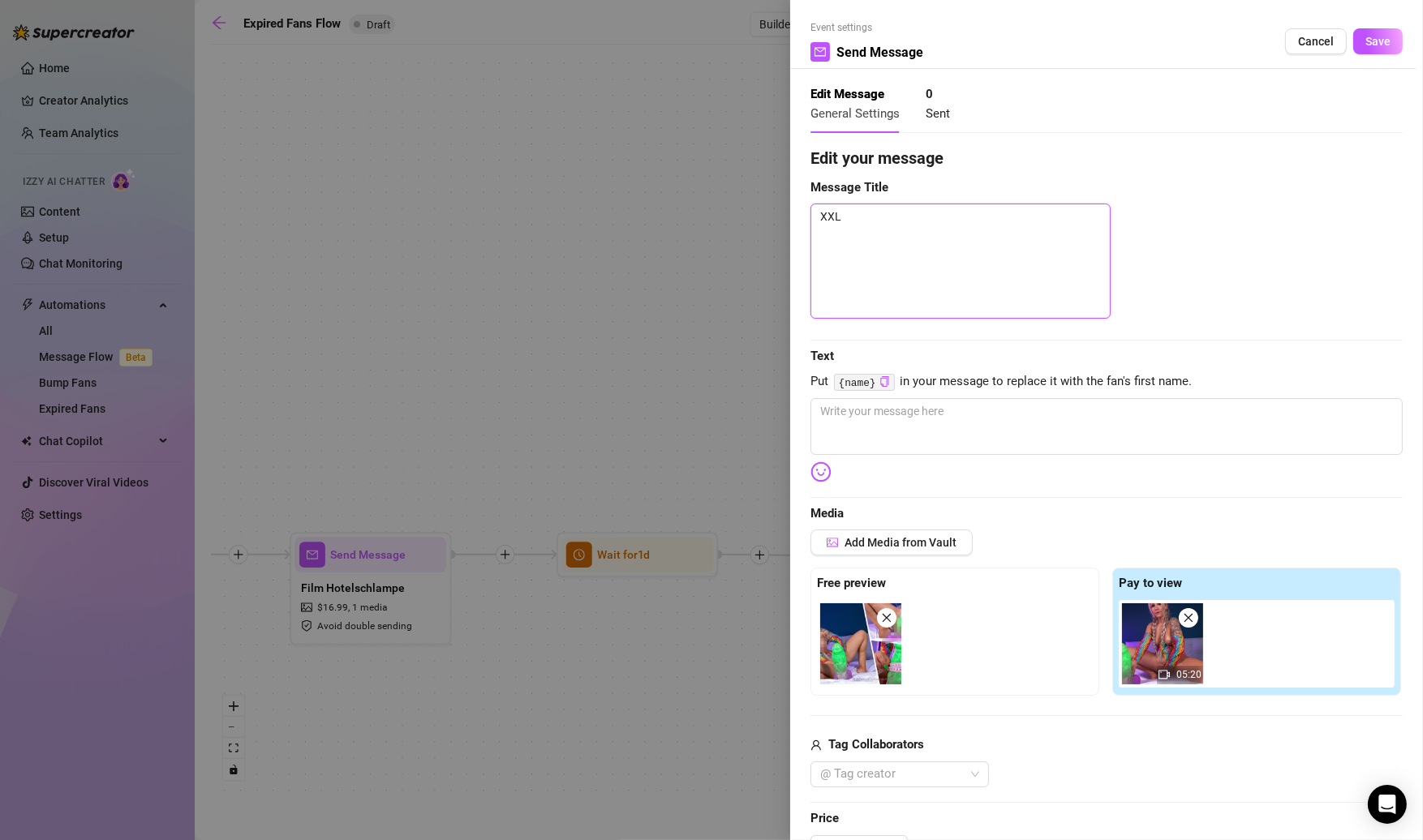
type textarea "XXL"
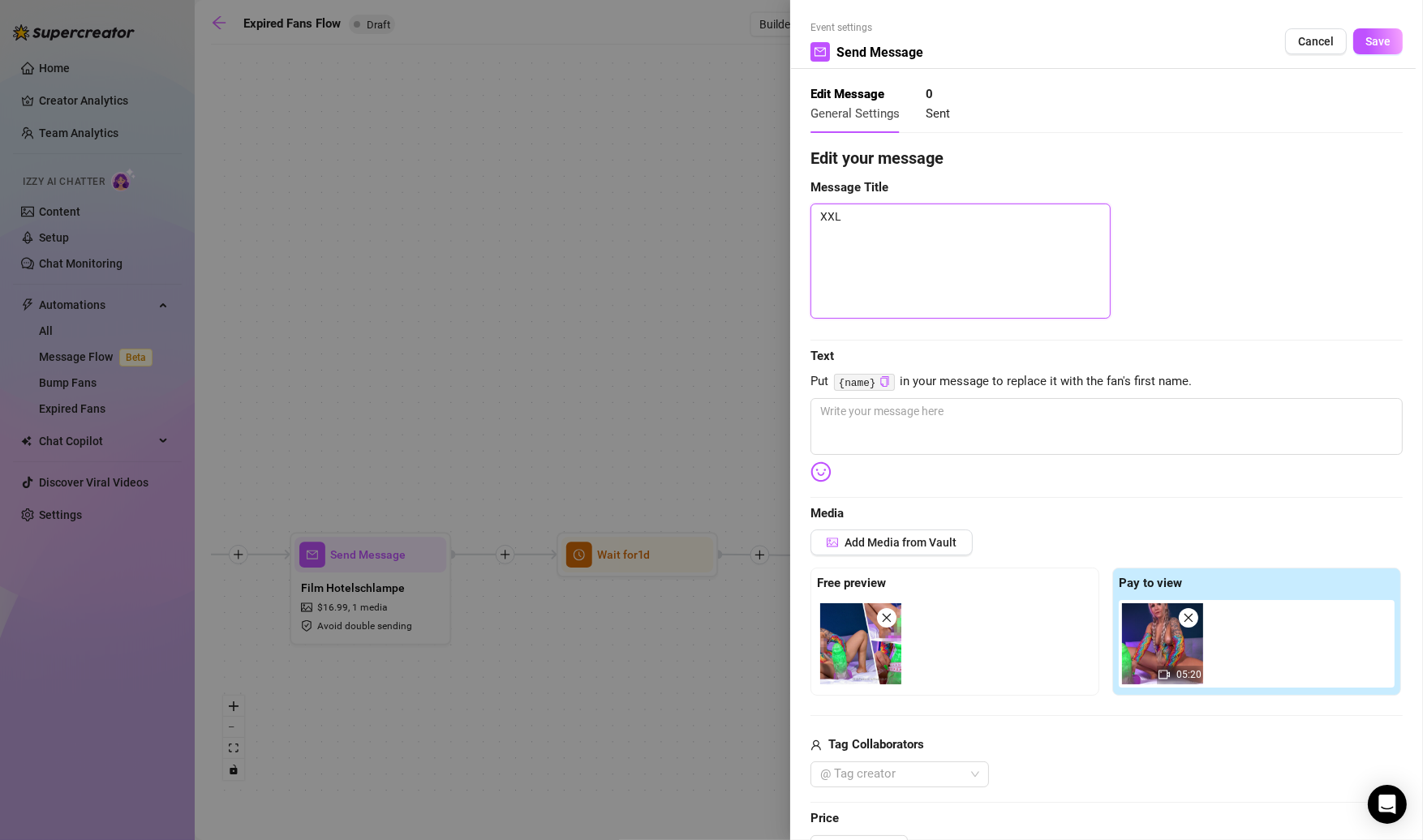
scroll to position [17, 0]
type textarea "XXL"
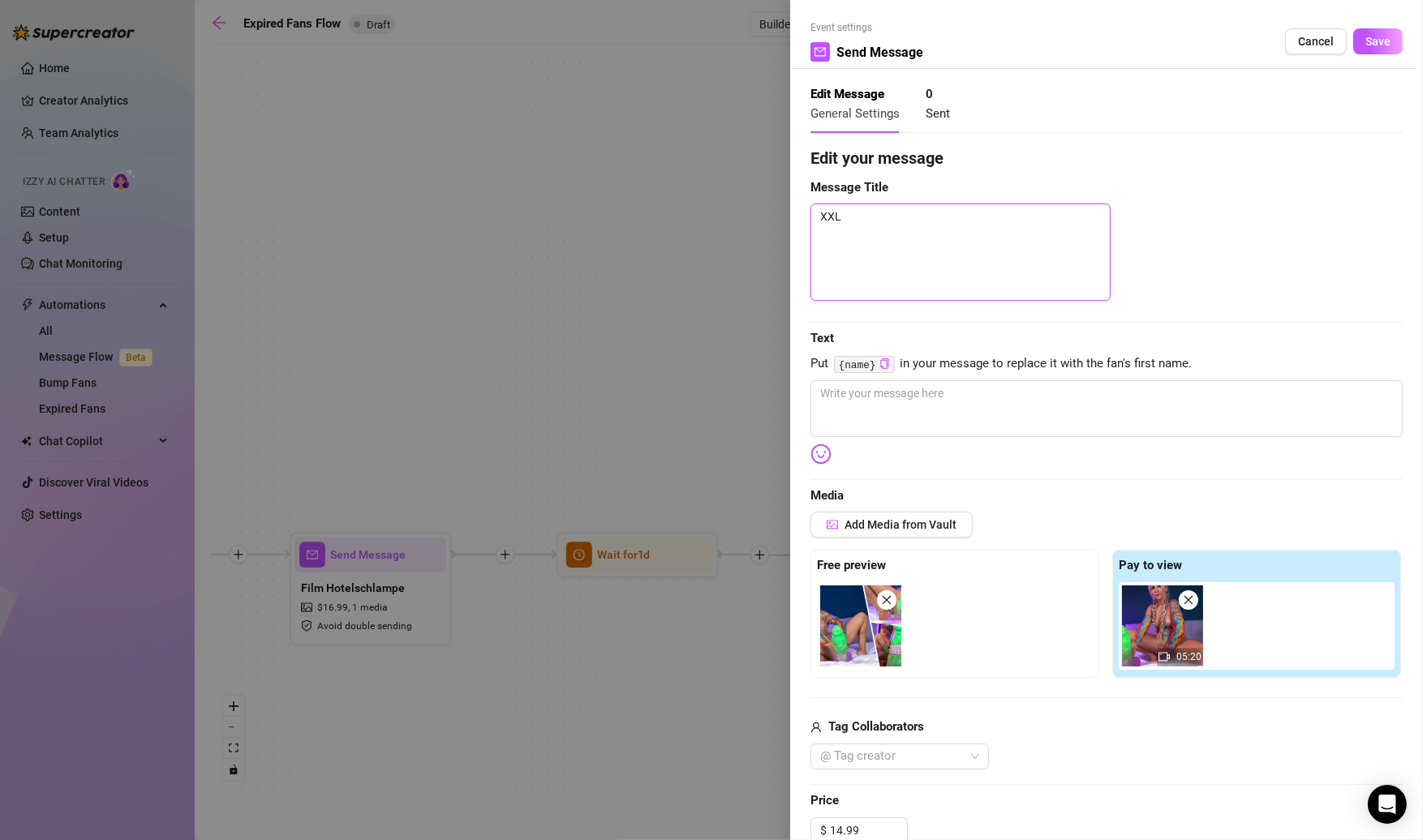
type textarea "XXL"
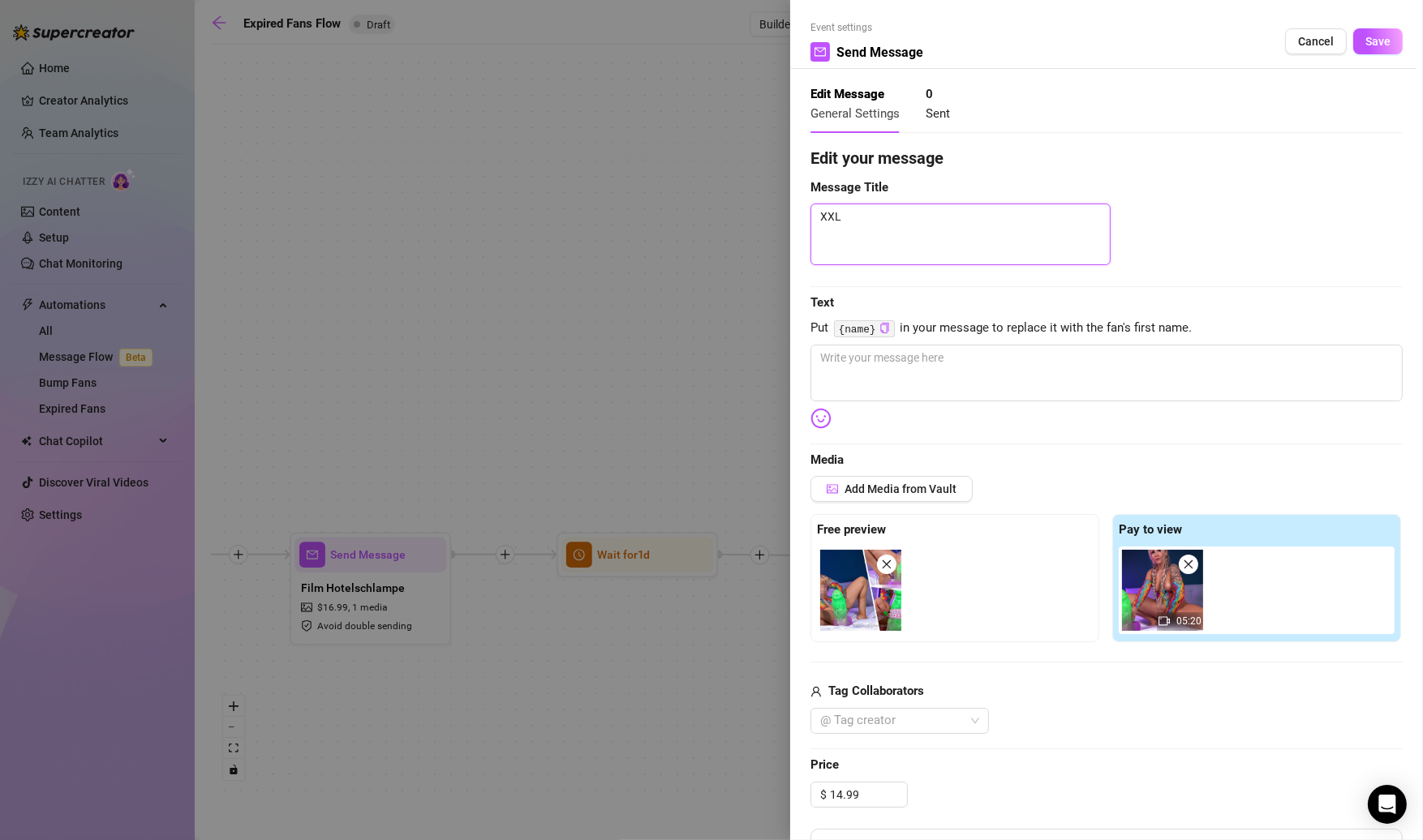
type textarea "XXL"
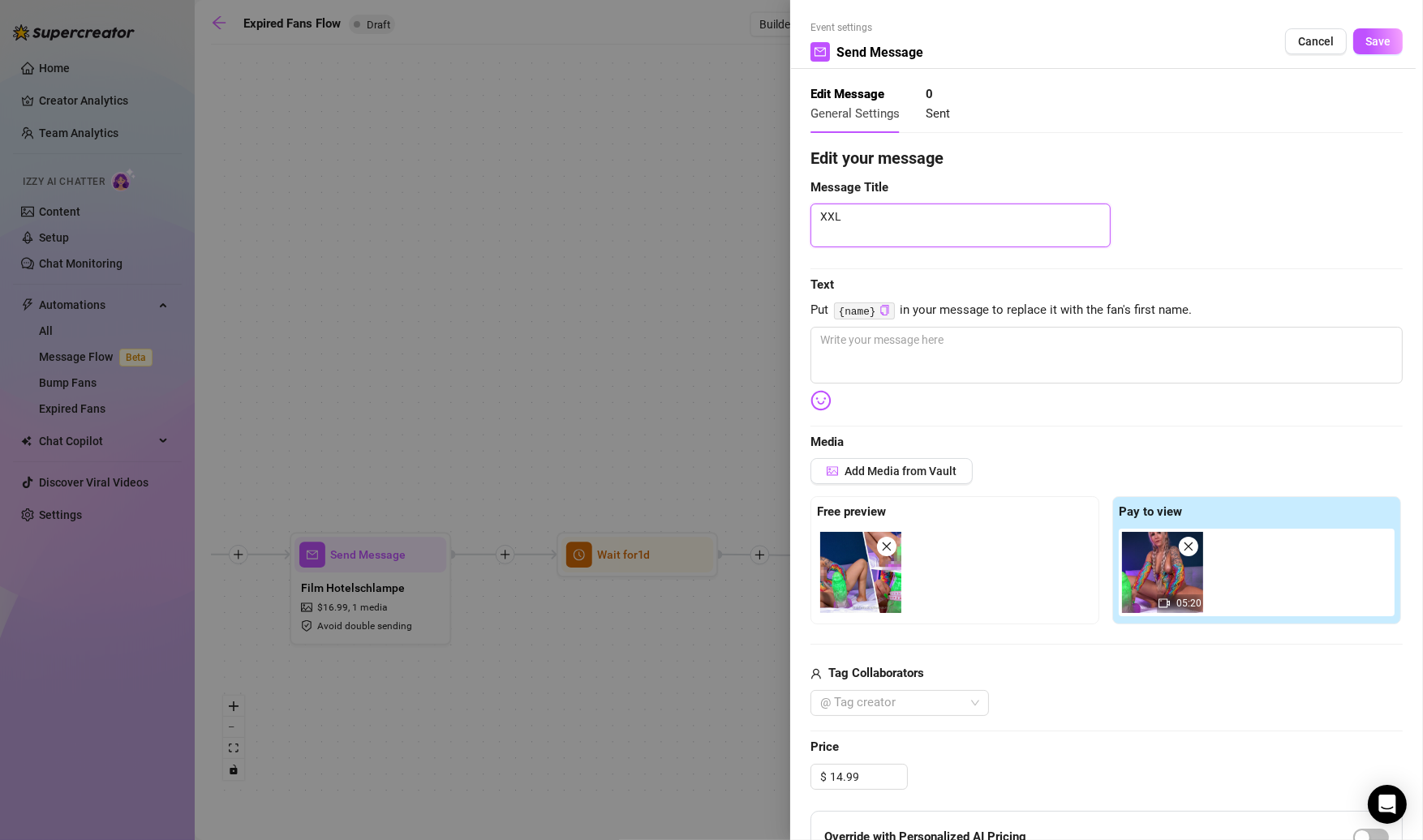
type textarea "XXL"
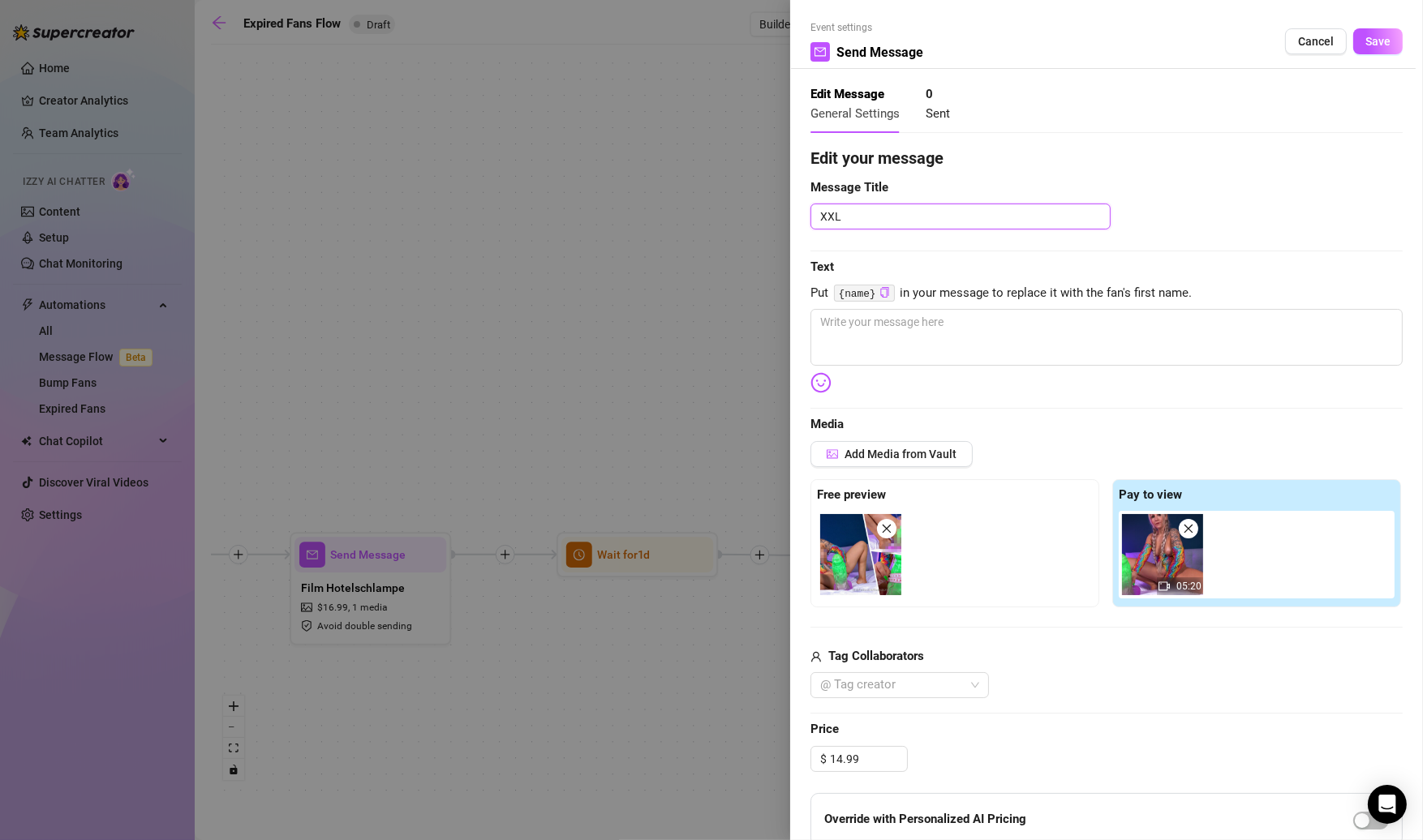
type textarea "XXL S"
type textarea "XXL So"
type textarea "XXL Sol"
type textarea "XXL Solo"
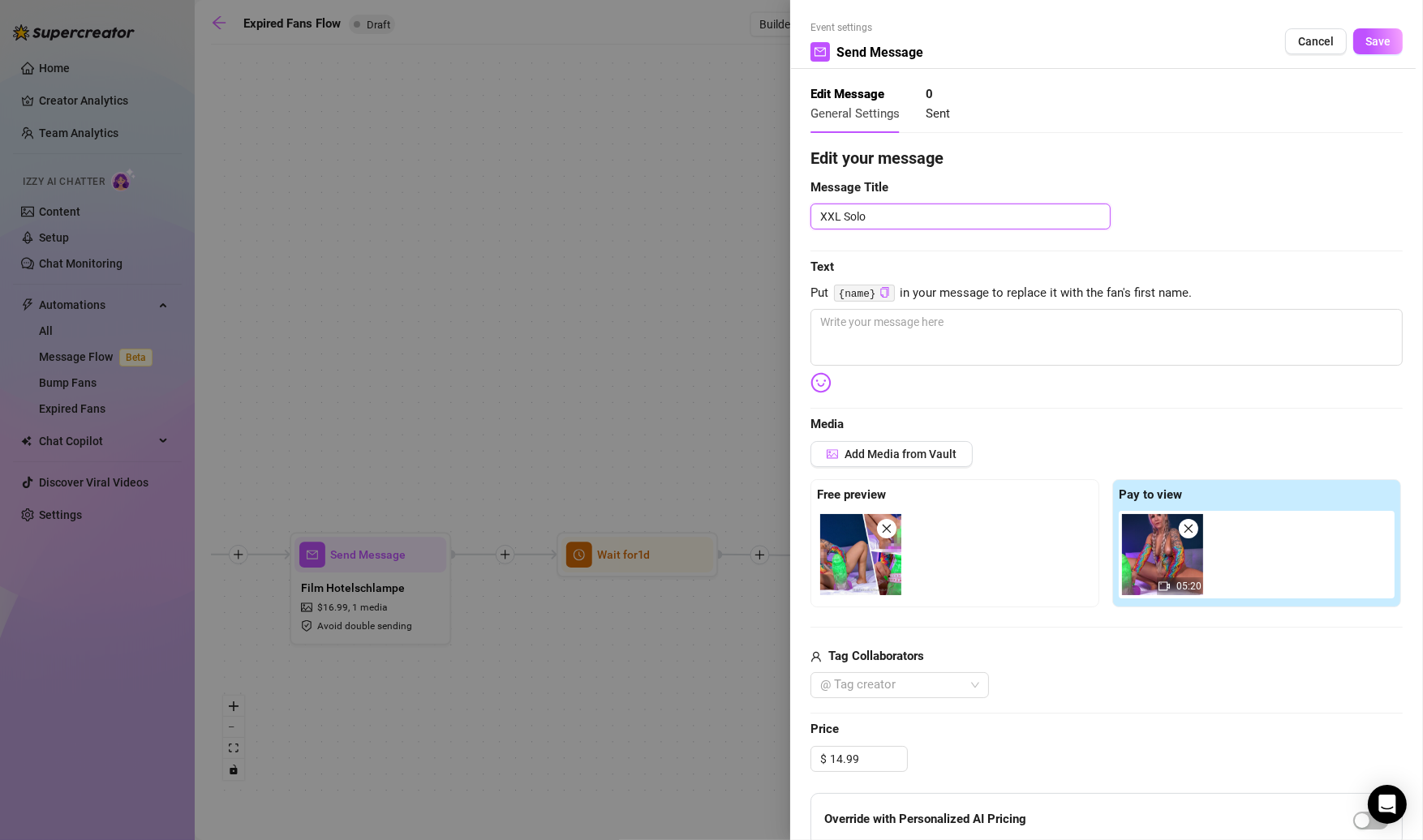
type textarea "XXL Solo H"
type textarea "XXL Solo Hu"
type textarea "XXL Solo Hul"
type textarea "XXL Solo Hulk"
click at [1388, 36] on span "Save" at bounding box center [1378, 41] width 25 height 13
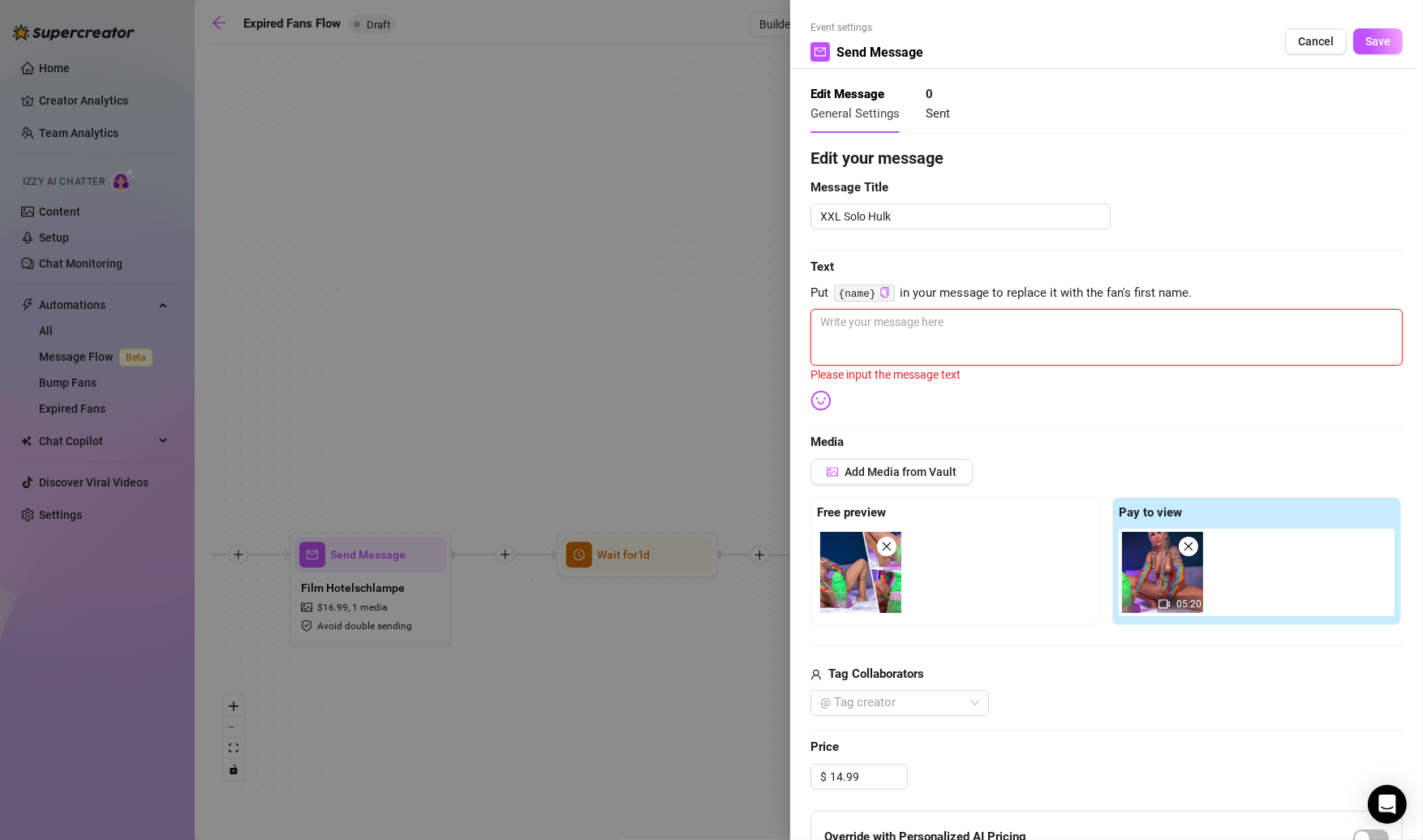
click at [1021, 331] on textarea at bounding box center [1107, 337] width 592 height 57
click at [856, 578] on img at bounding box center [861, 573] width 81 height 81
click at [856, 577] on img at bounding box center [861, 573] width 81 height 81
click at [896, 591] on div at bounding box center [958, 572] width 282 height 87
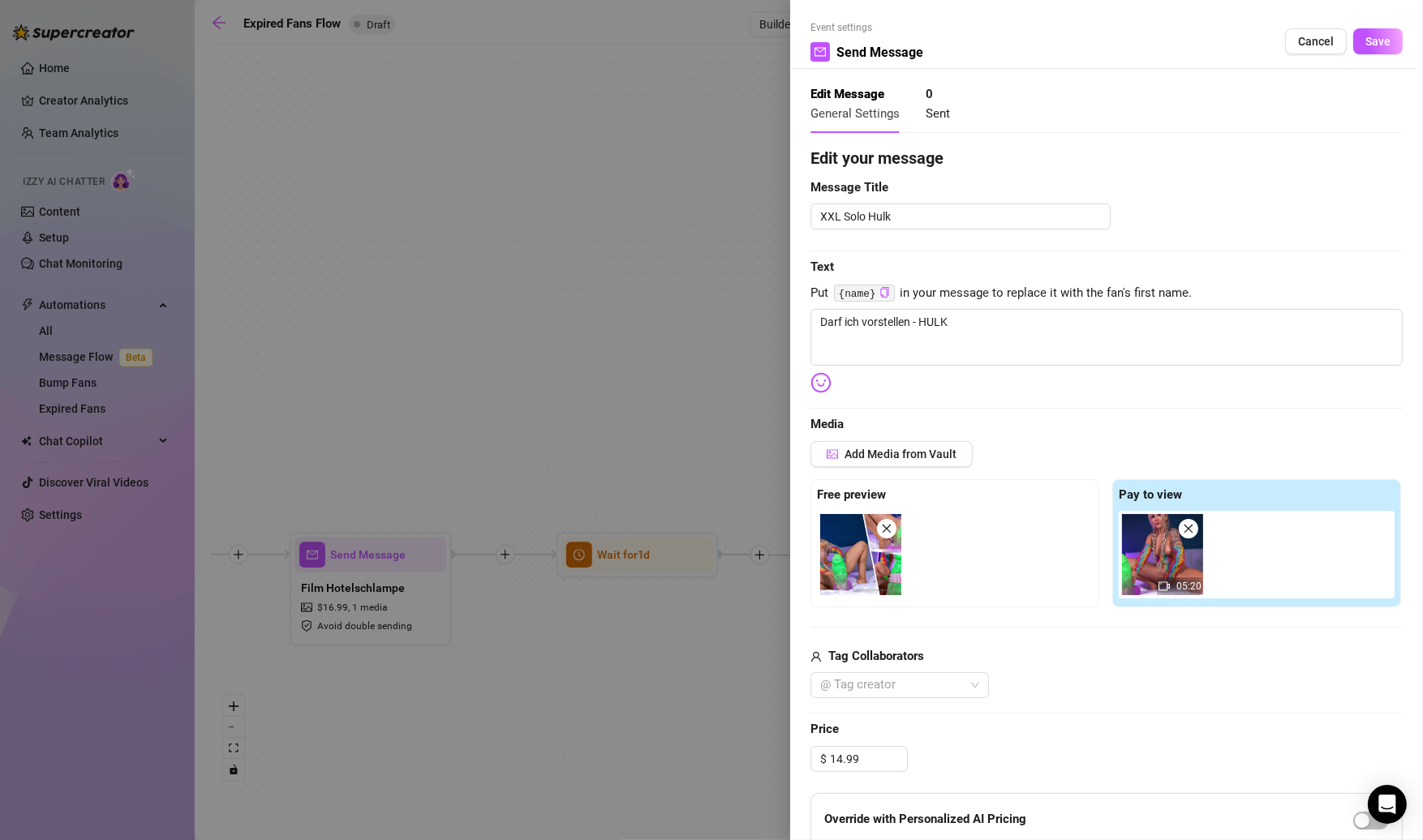
click at [815, 385] on img at bounding box center [821, 382] width 21 height 21
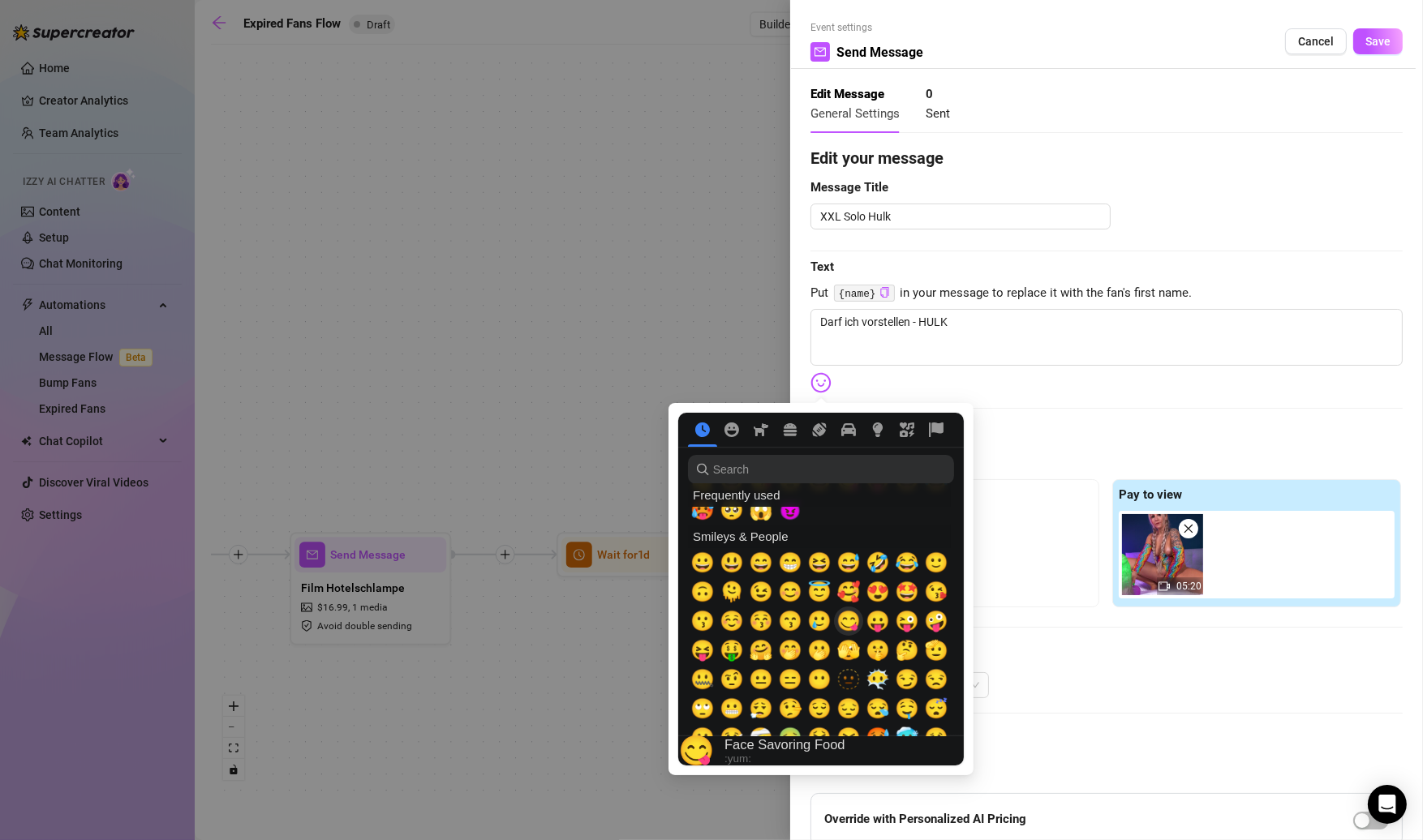
scroll to position [105, 0]
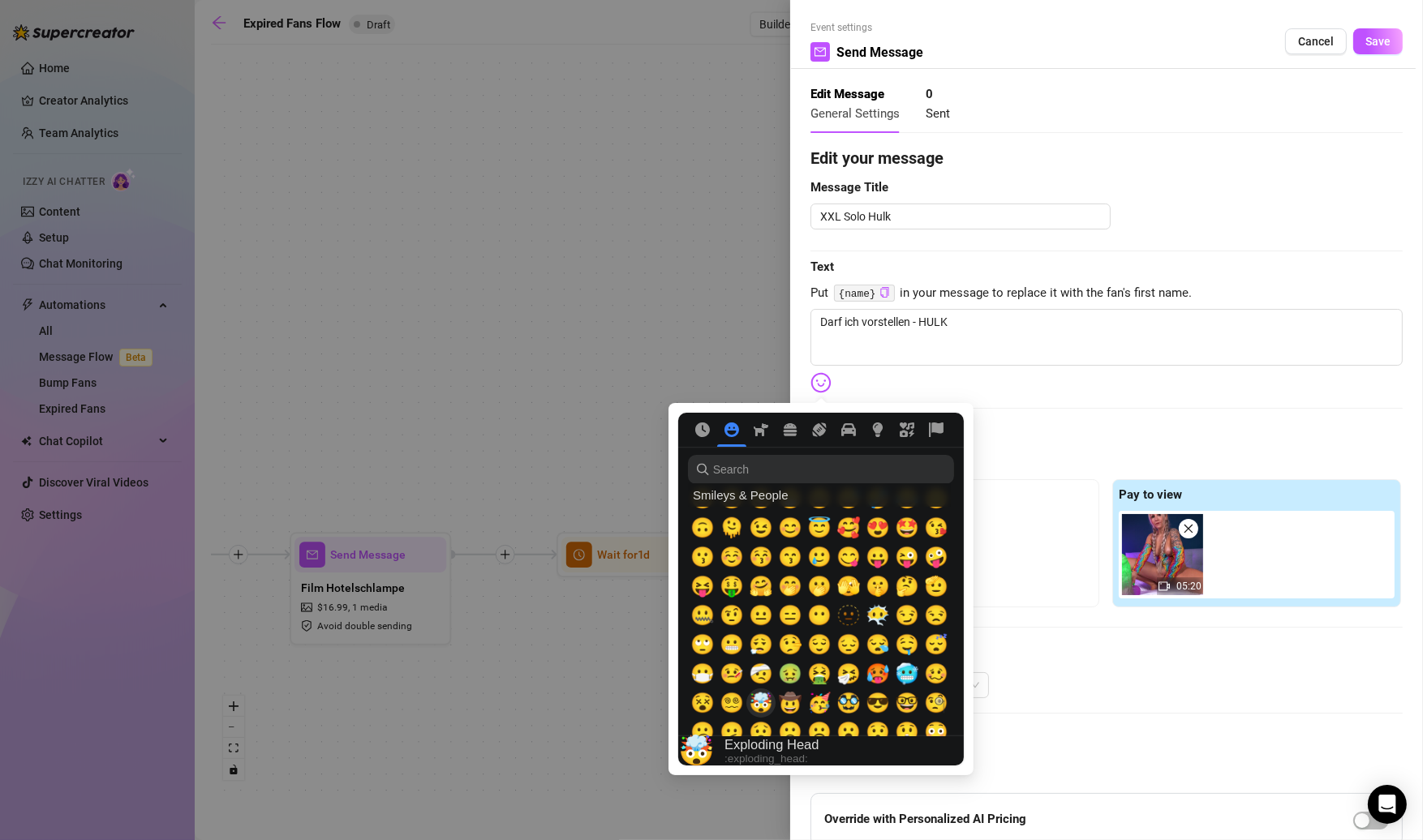
click at [766, 699] on span "🤯" at bounding box center [761, 703] width 25 height 23
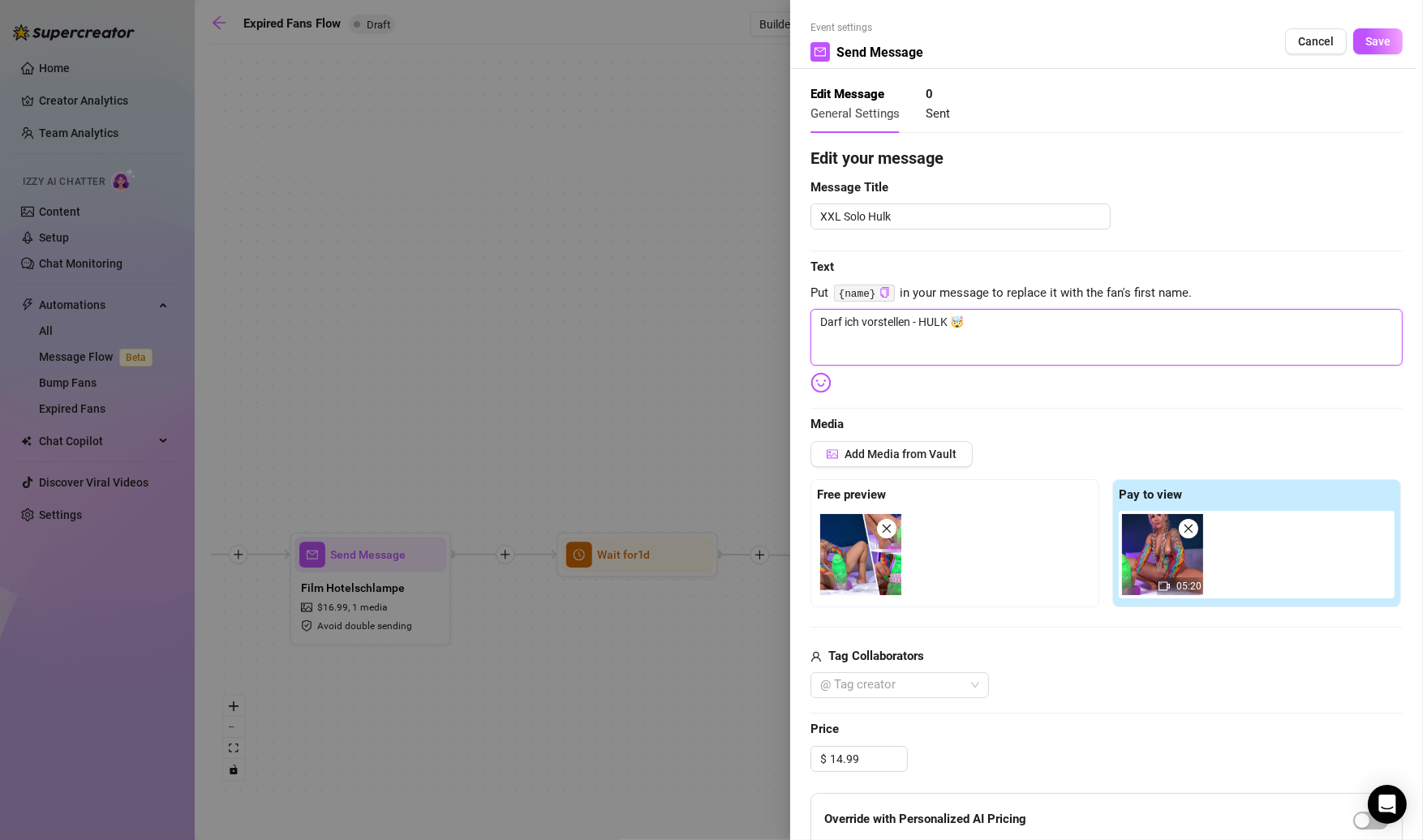
click at [992, 325] on textarea "Darf ich vorstellen - HULK 🤯" at bounding box center [1107, 337] width 592 height 57
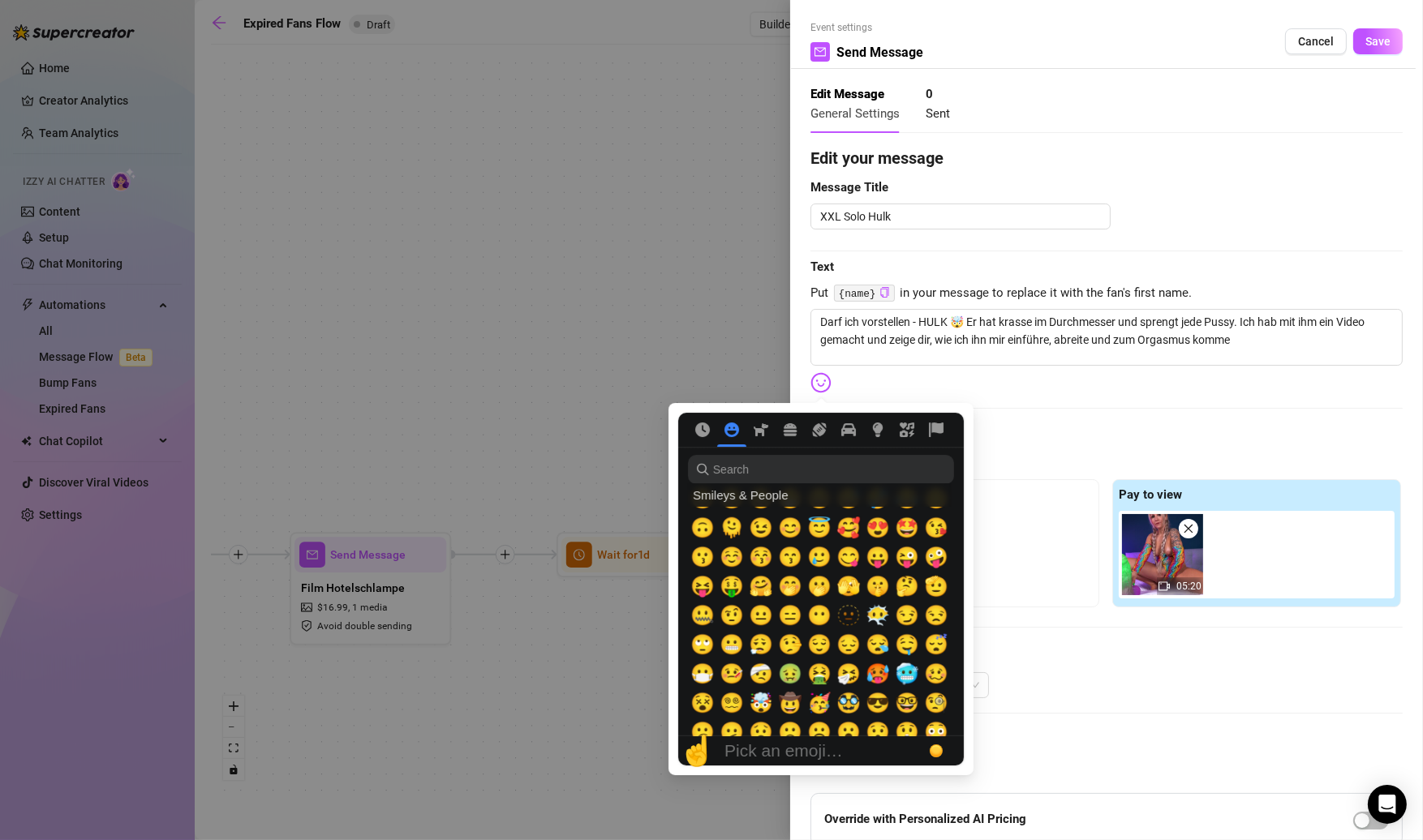
click at [825, 383] on img at bounding box center [821, 382] width 21 height 21
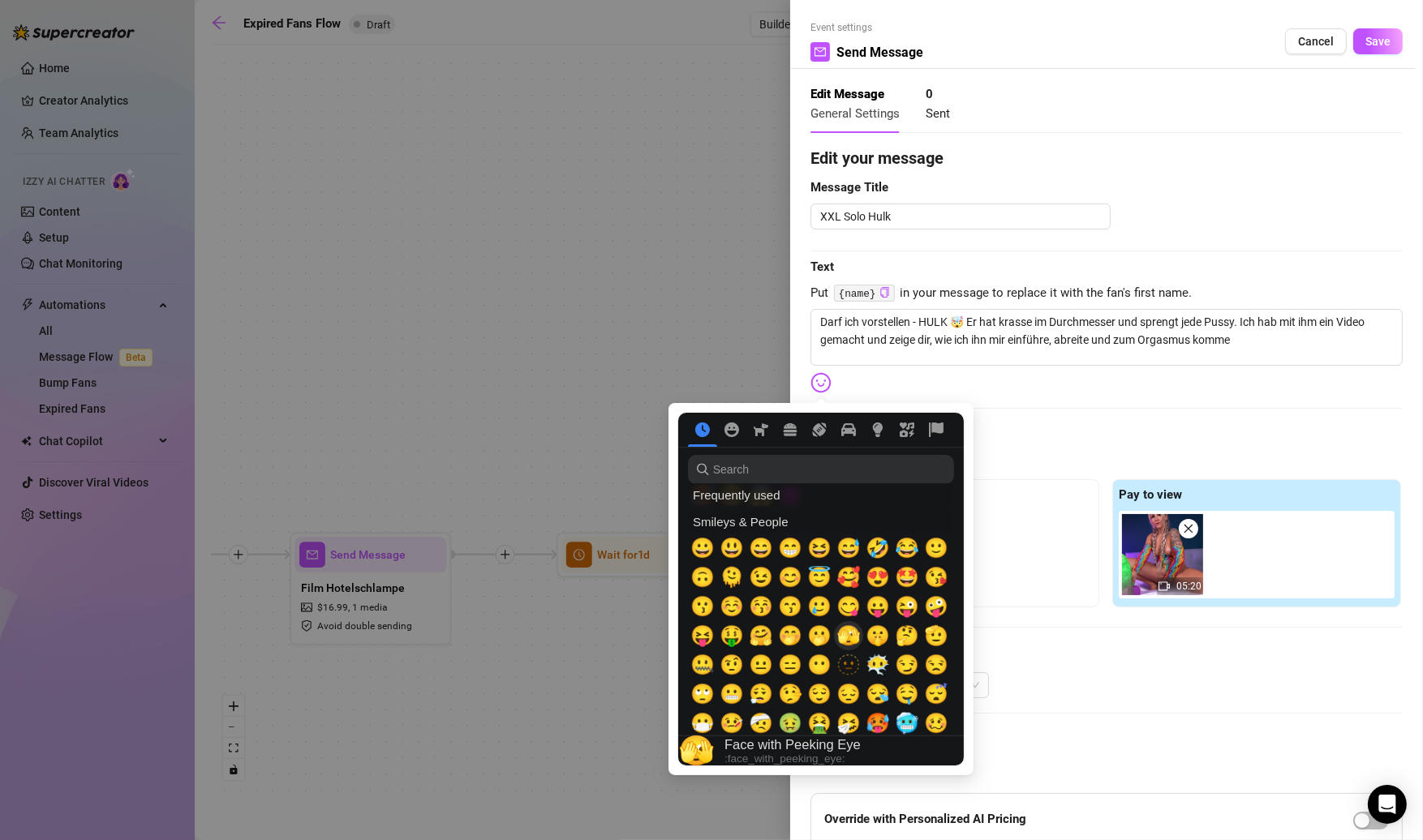
scroll to position [0, 0]
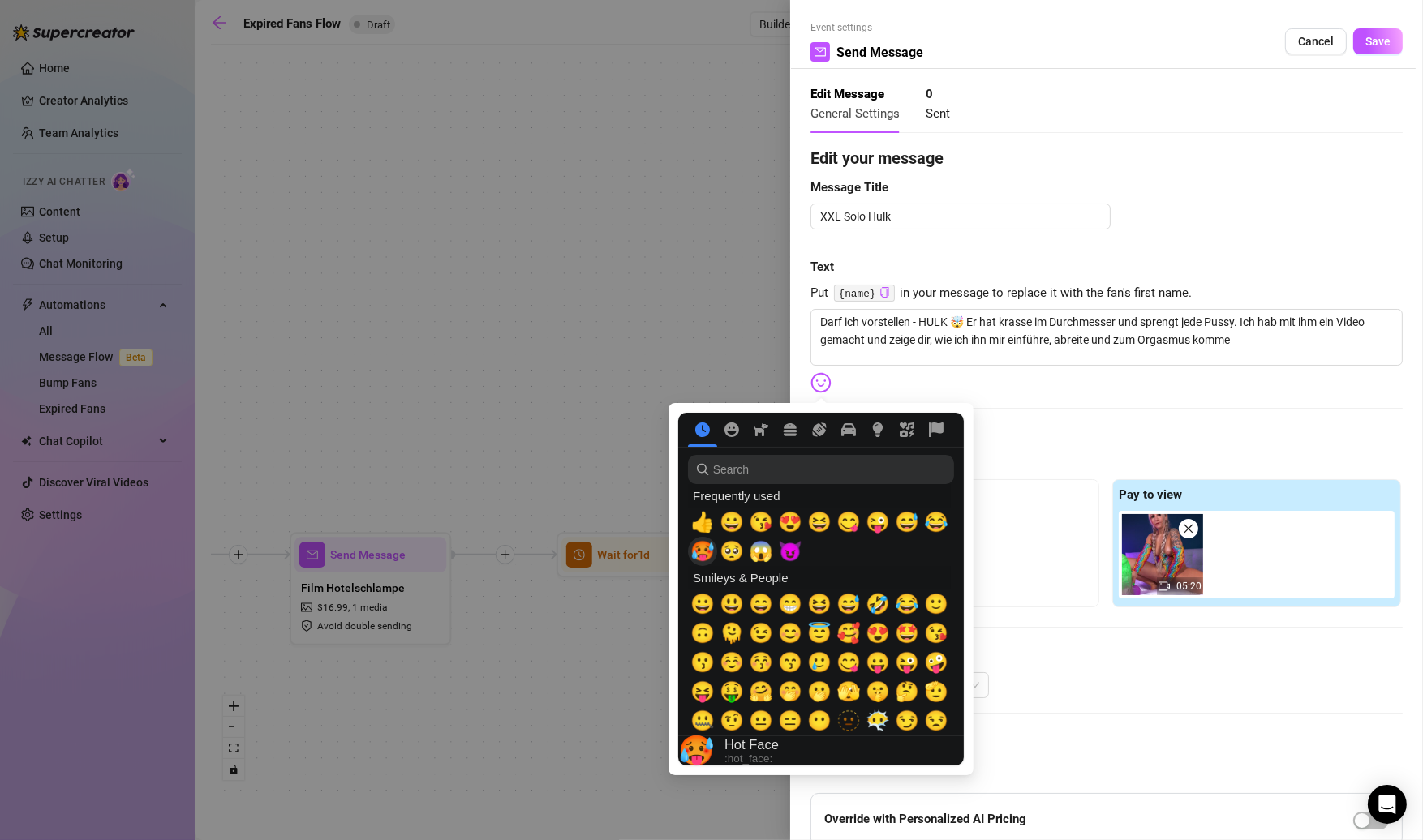
click at [706, 557] on span "🥵" at bounding box center [702, 551] width 25 height 23
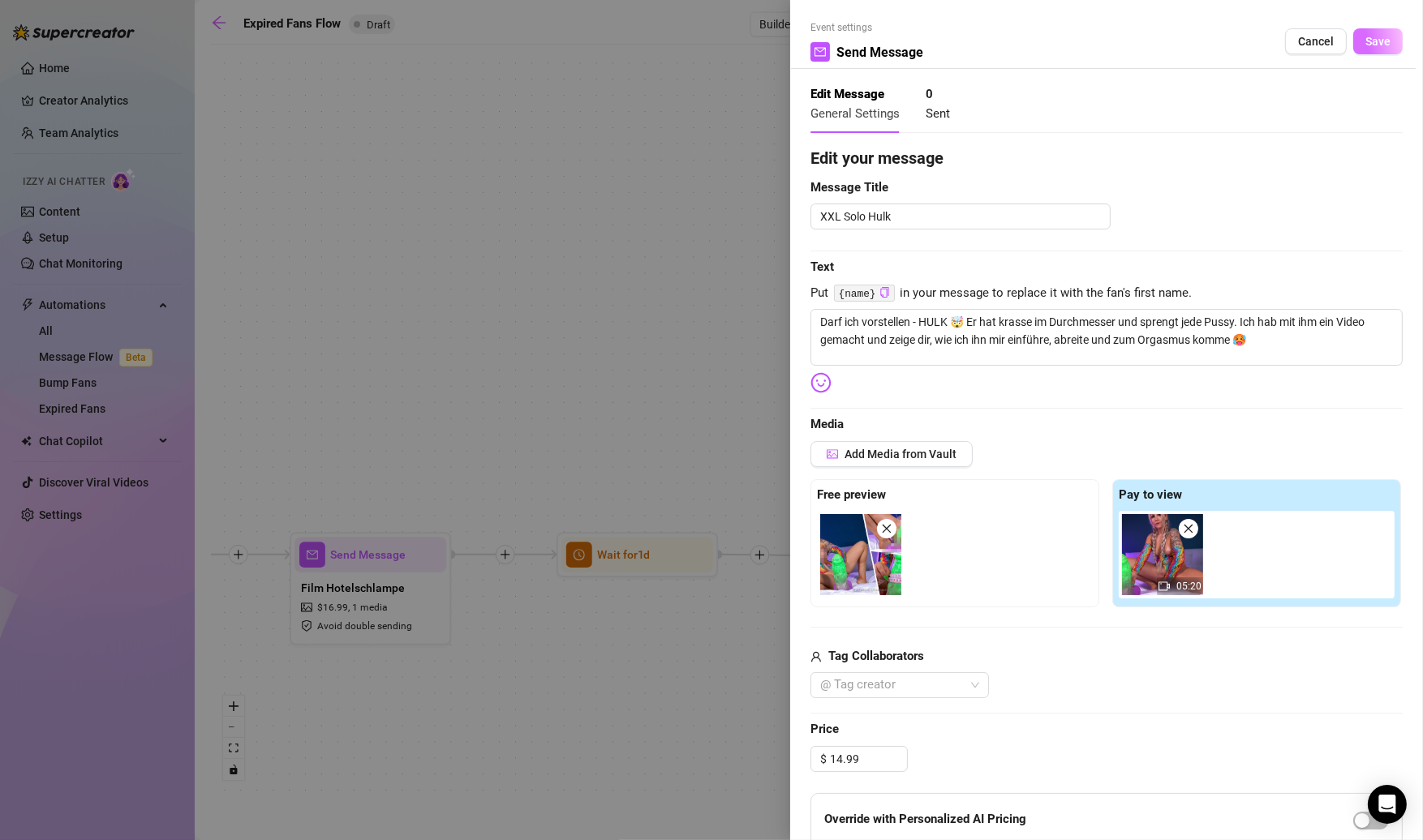
click at [1380, 45] on span "Save" at bounding box center [1378, 41] width 25 height 13
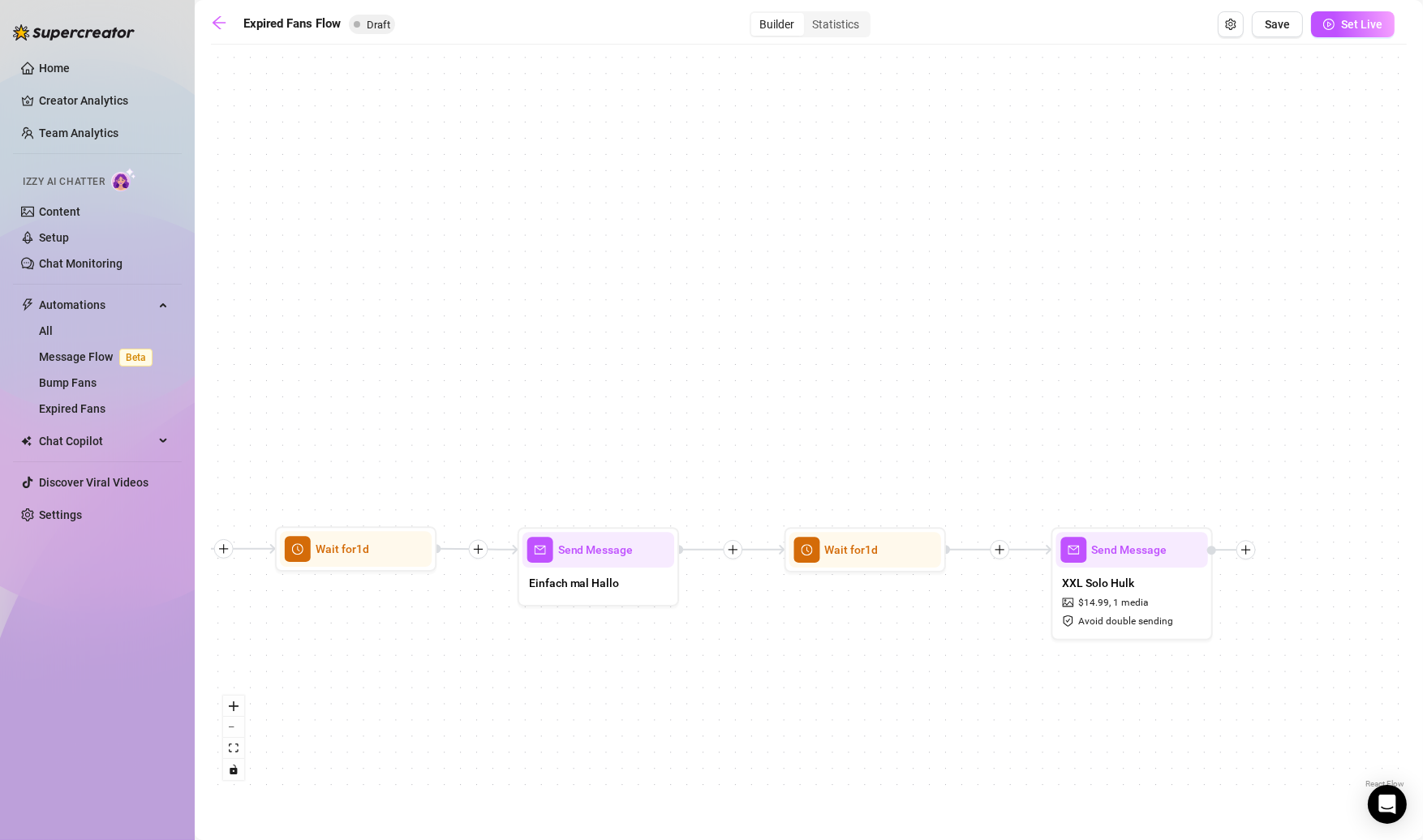
drag, startPoint x: 1189, startPoint y: 618, endPoint x: 907, endPoint y: 612, distance: 282.1
click at [907, 612] on div "Send Message XXL Solo Hulk $ 14.99 , 1 media Avoid double sending Wait for 1d S…" at bounding box center [809, 422] width 1196 height 740
click at [1125, 601] on span "1 media" at bounding box center [1131, 603] width 36 height 15
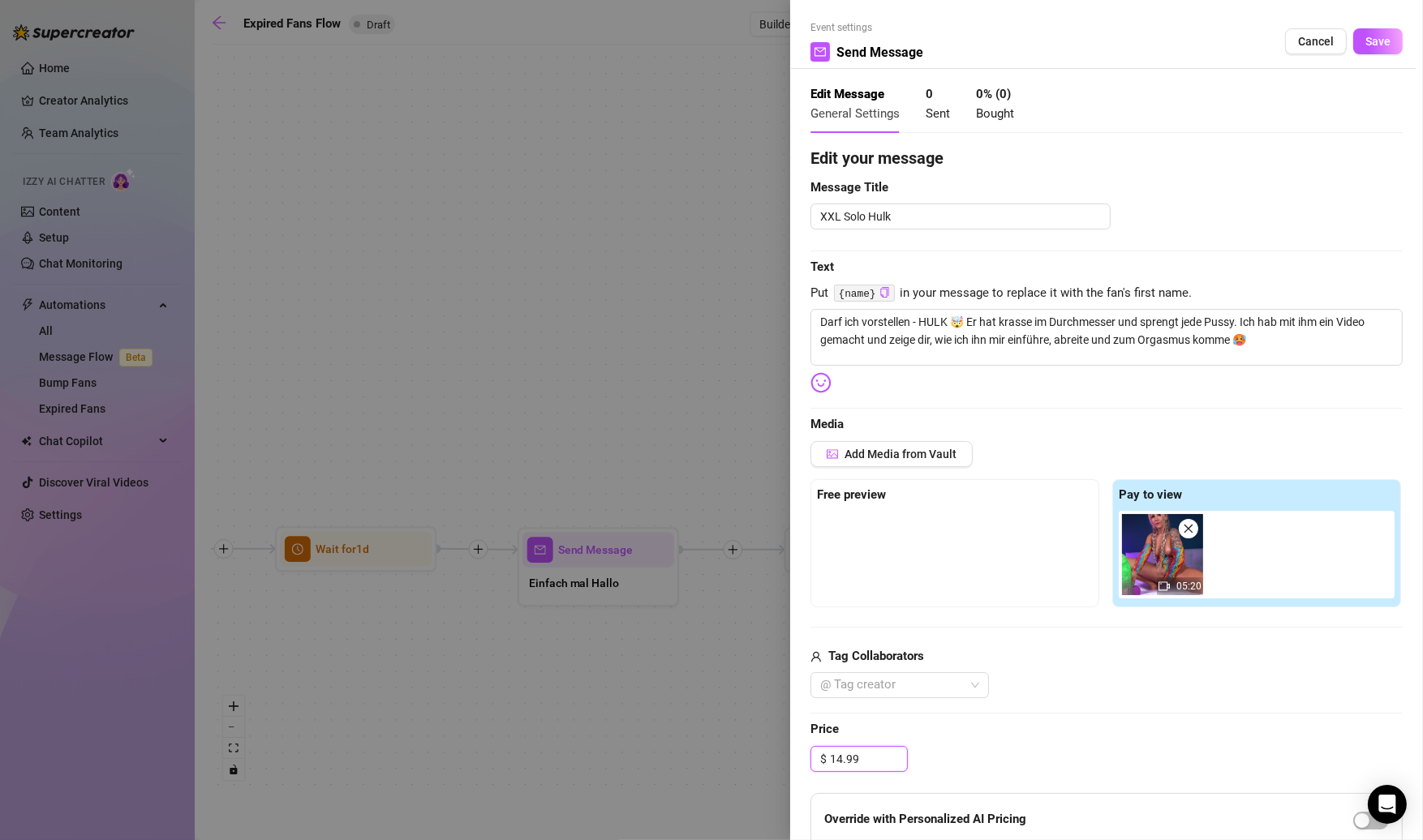
drag, startPoint x: 840, startPoint y: 760, endPoint x: 845, endPoint y: 774, distance: 14.9
click at [843, 767] on input "14.99" at bounding box center [868, 759] width 77 height 25
drag, startPoint x: 1031, startPoint y: 321, endPoint x: 1056, endPoint y: 364, distance: 49.7
click at [1035, 331] on textarea "Darf ich vorstellen - HULK 🤯 Er hat krasse im Durchmesser und sprengt jede Puss…" at bounding box center [1107, 337] width 592 height 57
click at [1361, 48] on button "Save" at bounding box center [1378, 41] width 49 height 26
